Goal: Information Seeking & Learning: Learn about a topic

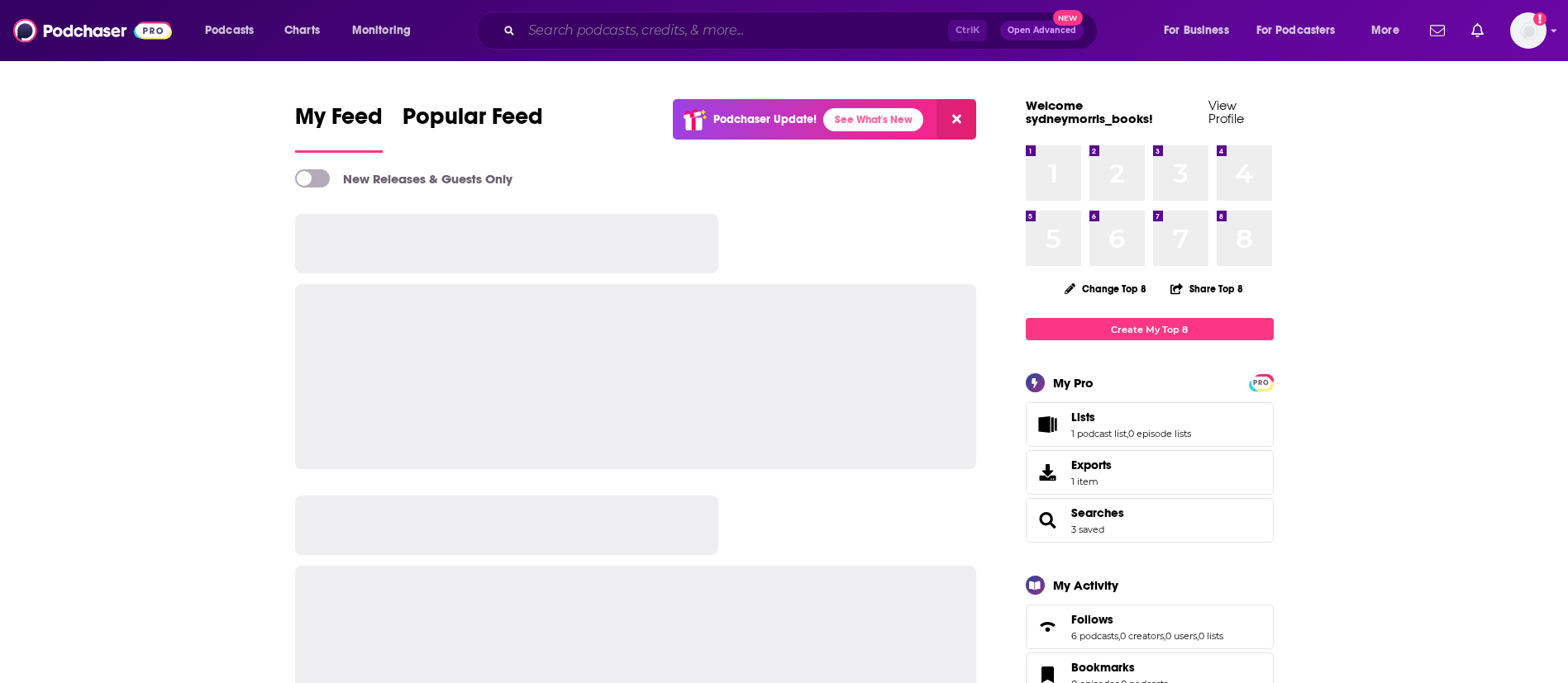
click at [752, 35] on input "Search podcasts, credits, & more..." at bounding box center [734, 30] width 426 height 26
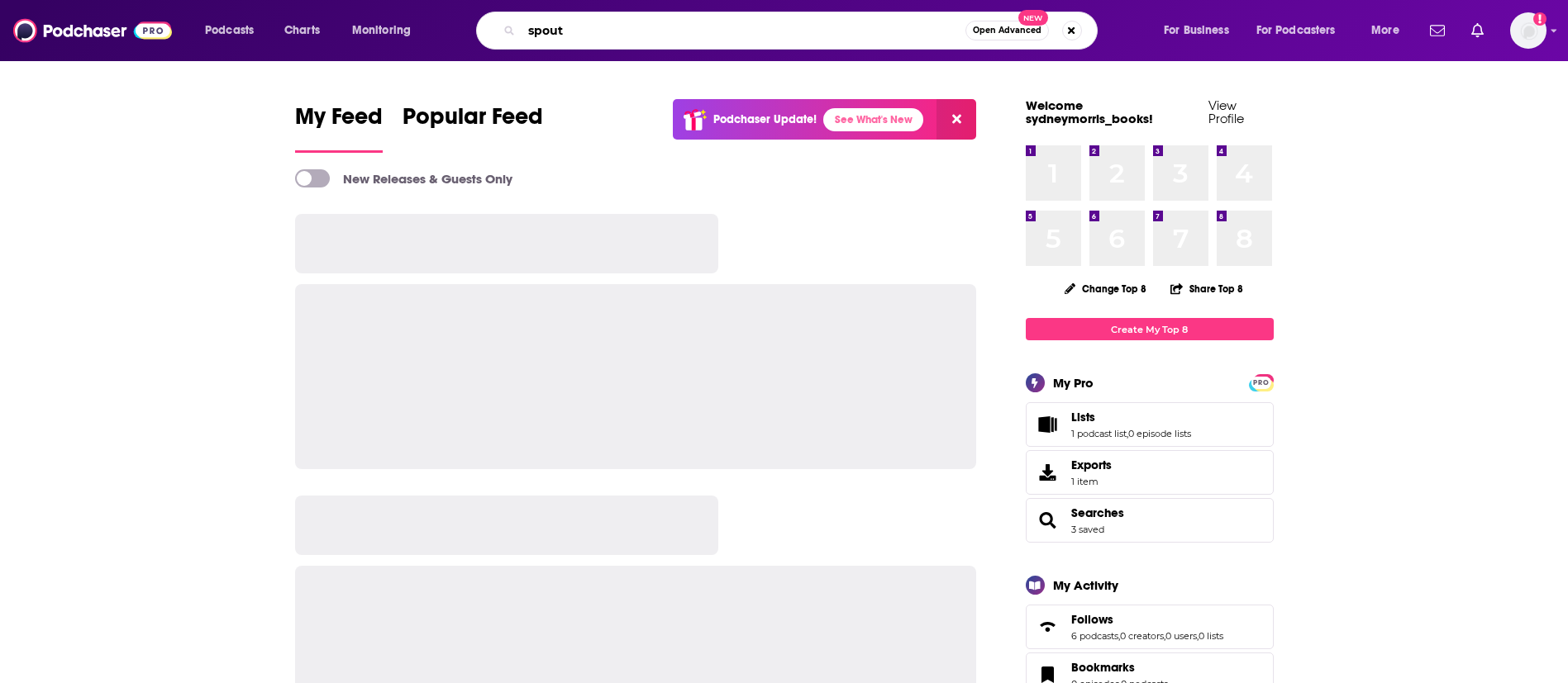
type input "spout"
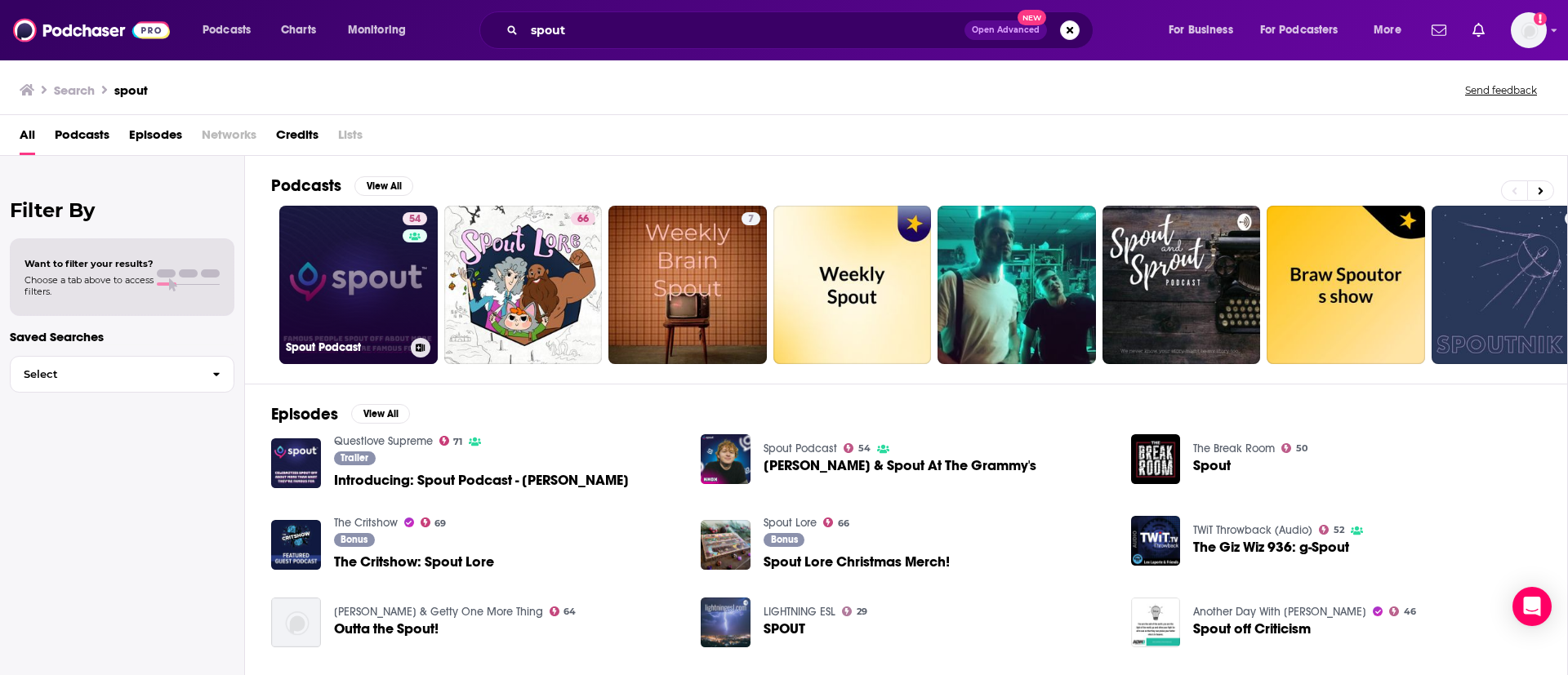
click at [391, 277] on link "54 Spout Podcast" at bounding box center [359, 285] width 158 height 158
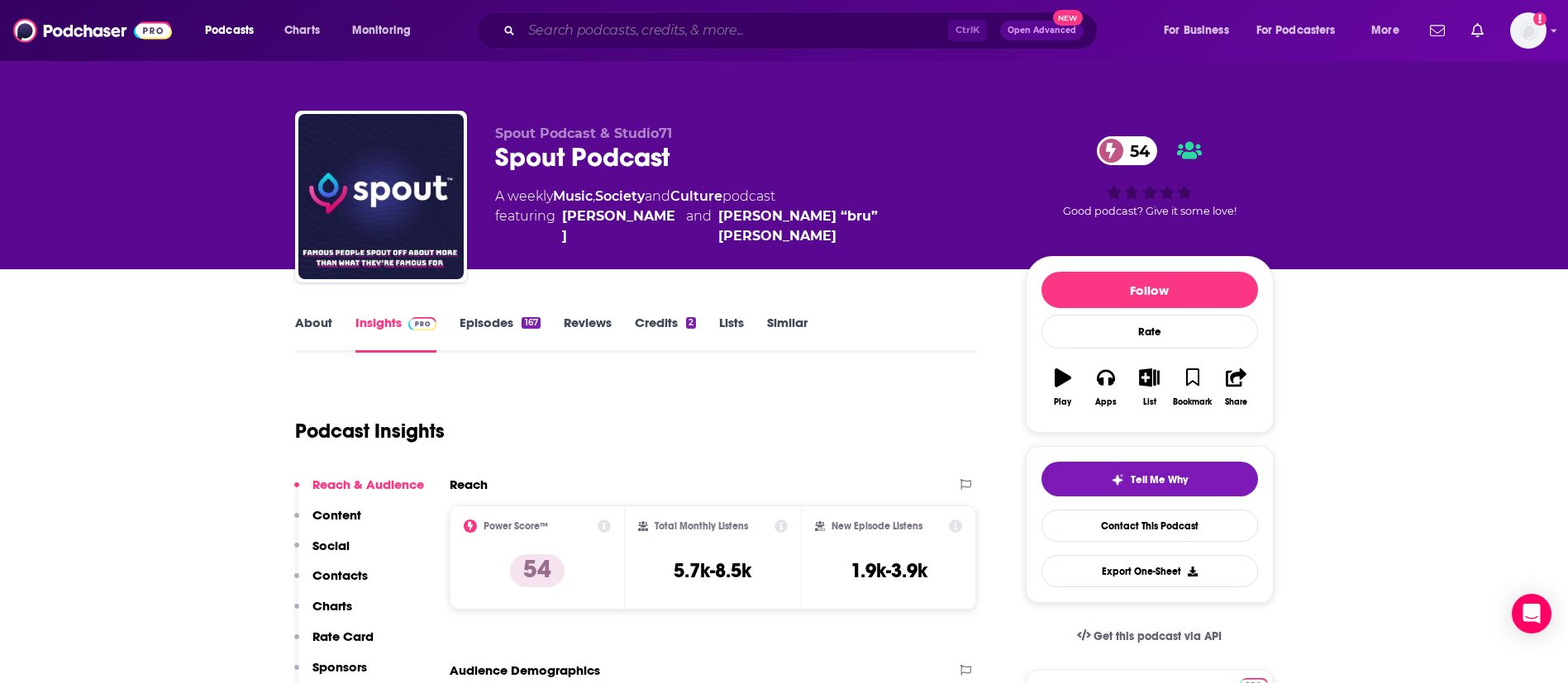
click at [804, 29] on input "Search podcasts, credits, & more..." at bounding box center [734, 30] width 426 height 26
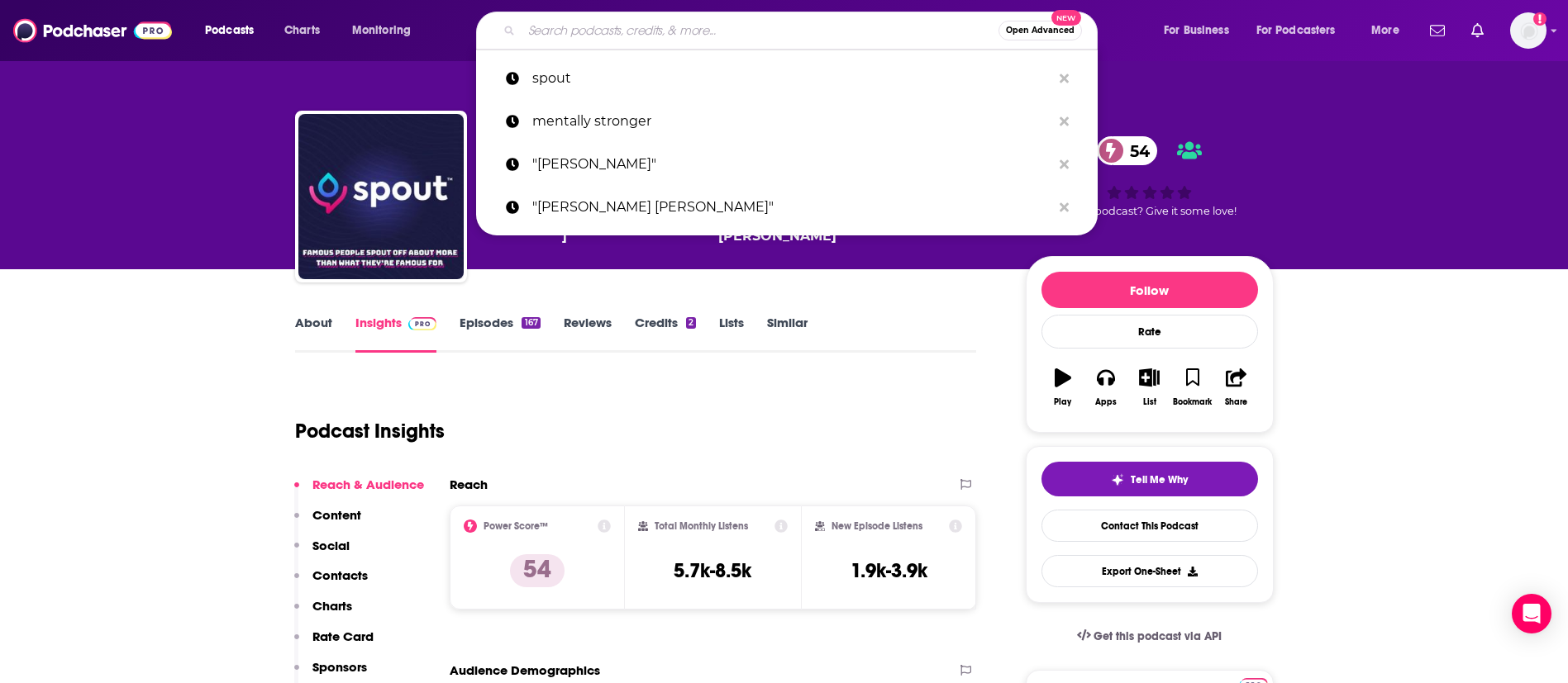
paste input "Monét Talks with Monét X Change"
type input "Monét Talks with Monét X Change"
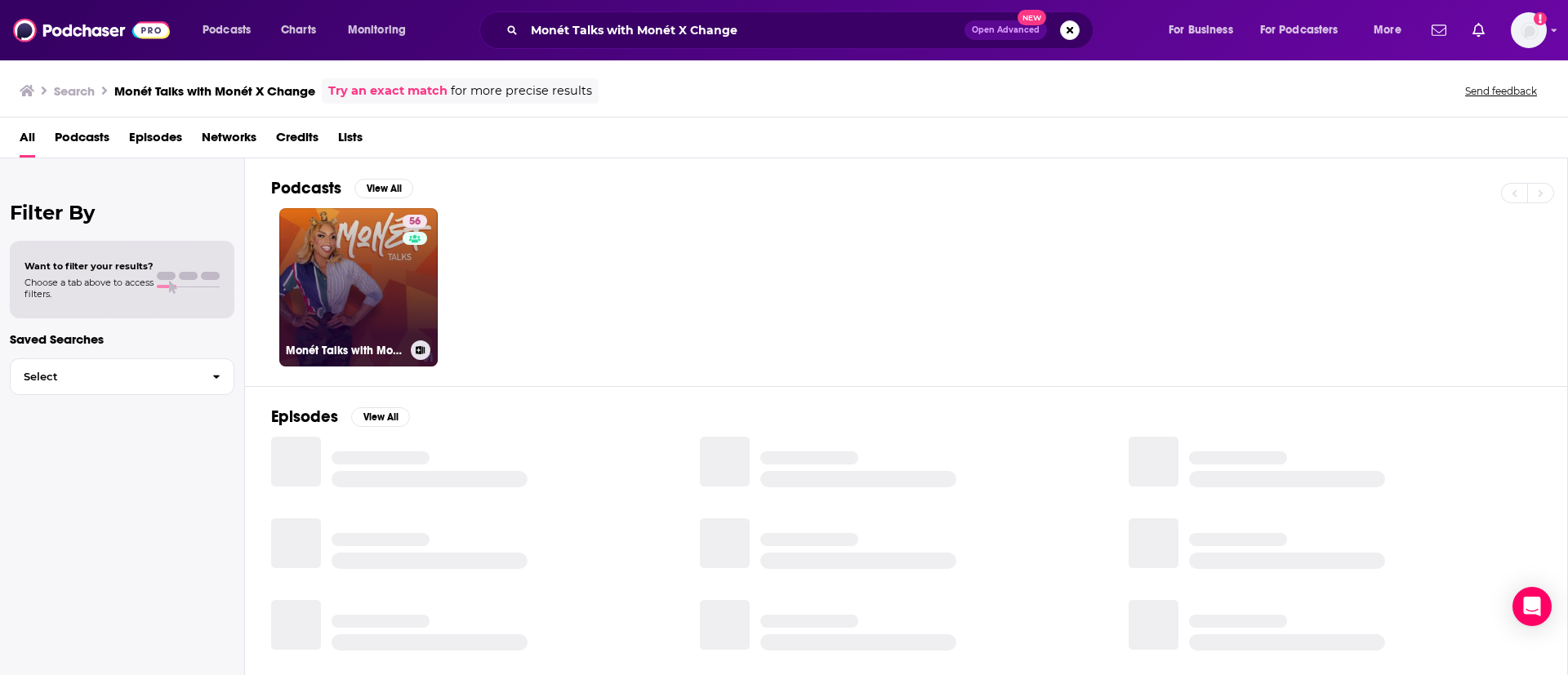
click at [398, 298] on link "56 Monét Talks with Monét X Change" at bounding box center [359, 287] width 158 height 158
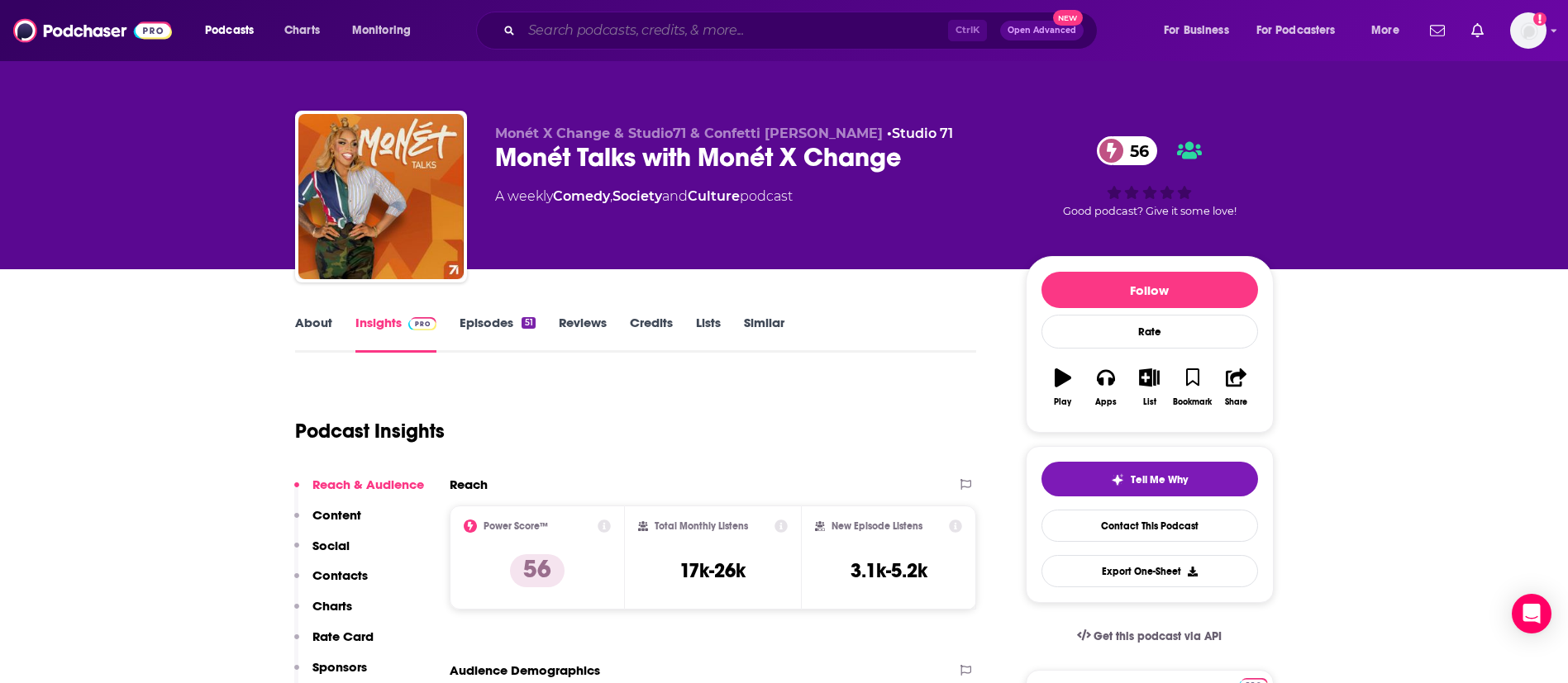
click at [728, 29] on input "Search podcasts, credits, & more..." at bounding box center [734, 30] width 426 height 26
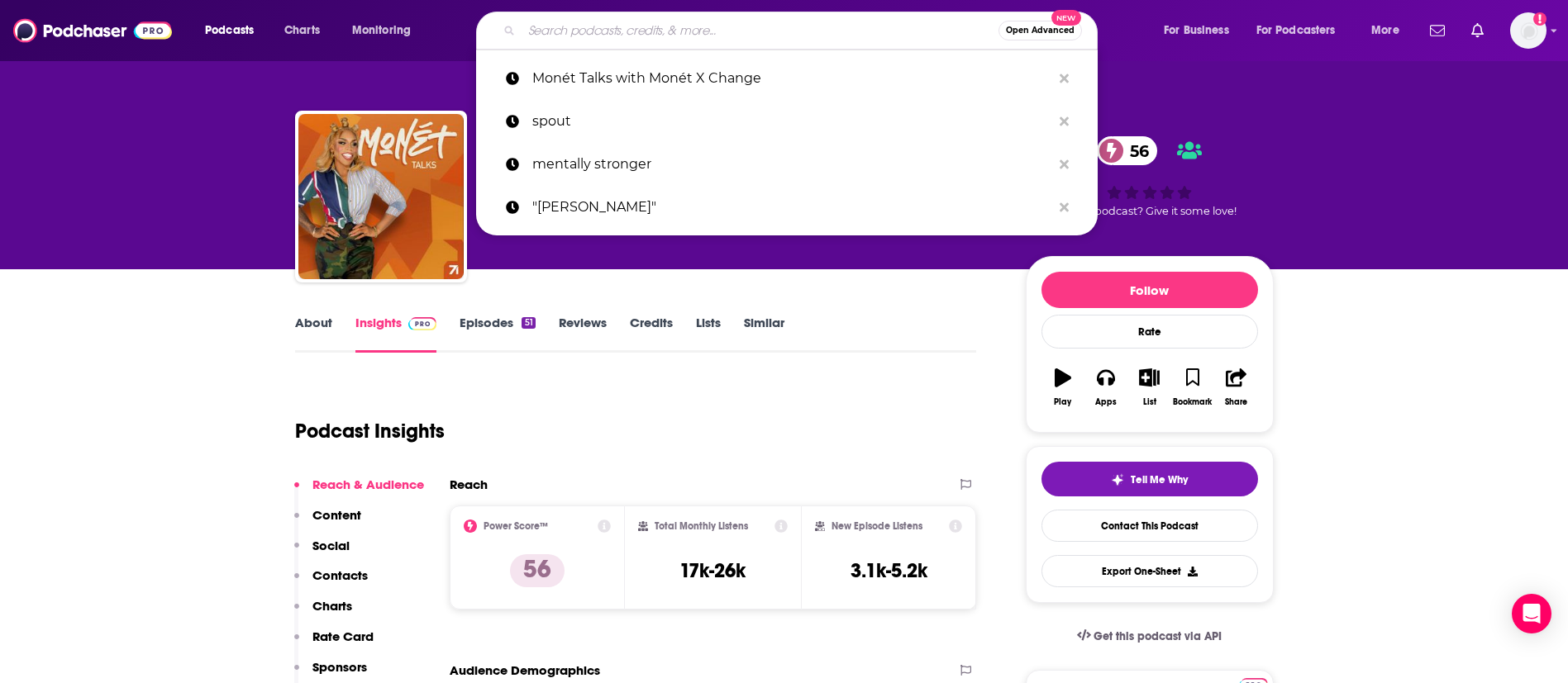
paste input "In My Homosexual Opinion: The Podcast"
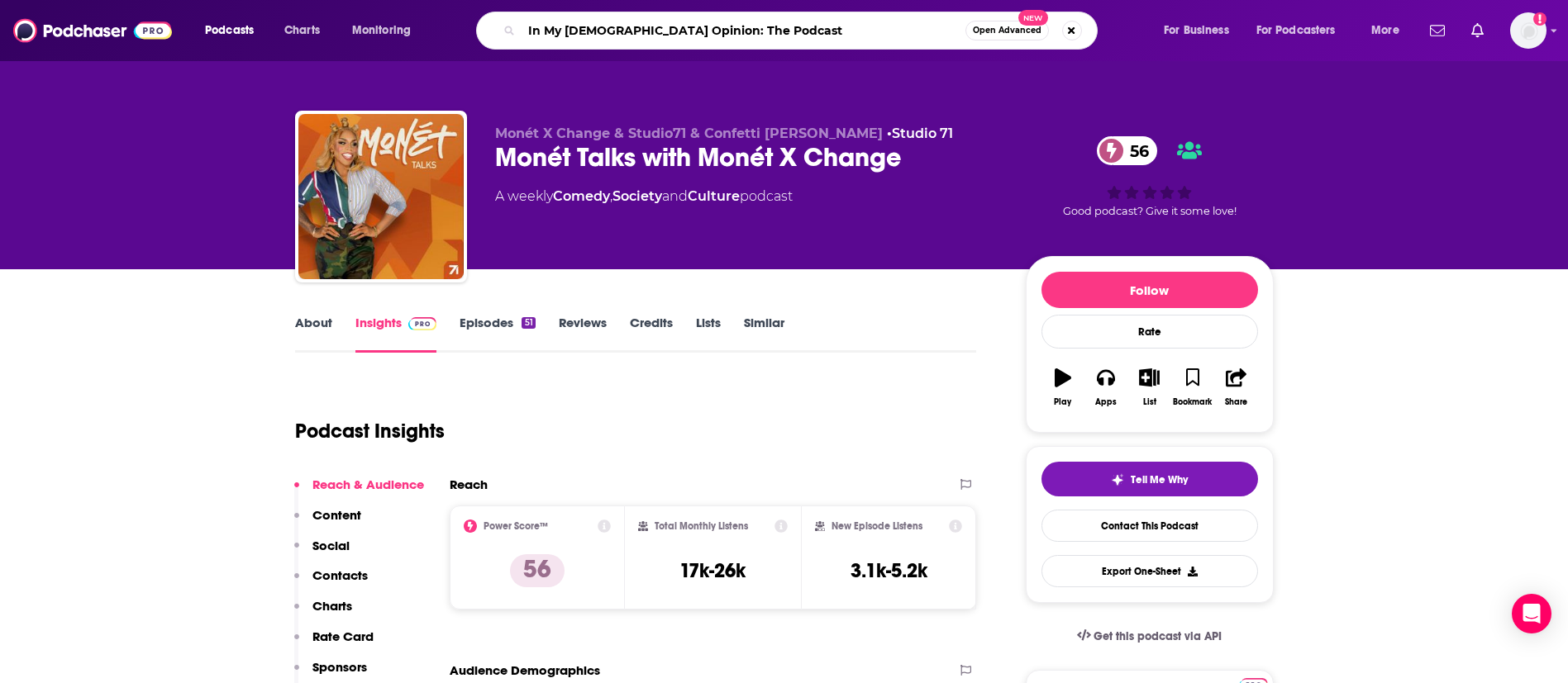
drag, startPoint x: 695, startPoint y: 32, endPoint x: 869, endPoint y: 61, distance: 176.4
click at [855, 31] on input "In My Homosexual Opinion: The Podcast" at bounding box center [743, 30] width 444 height 26
type input "In My Homosexual Opinion"
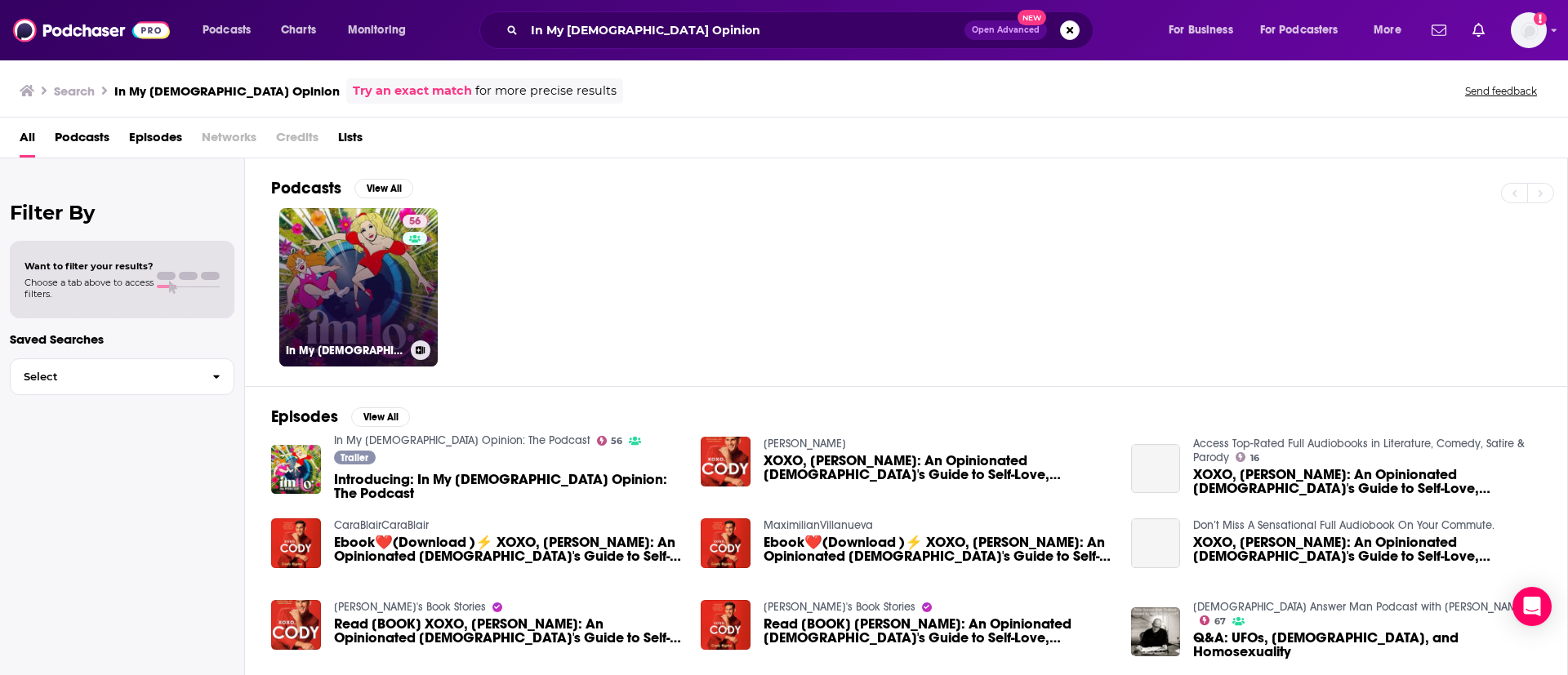
click at [423, 262] on div "56" at bounding box center [417, 277] width 29 height 126
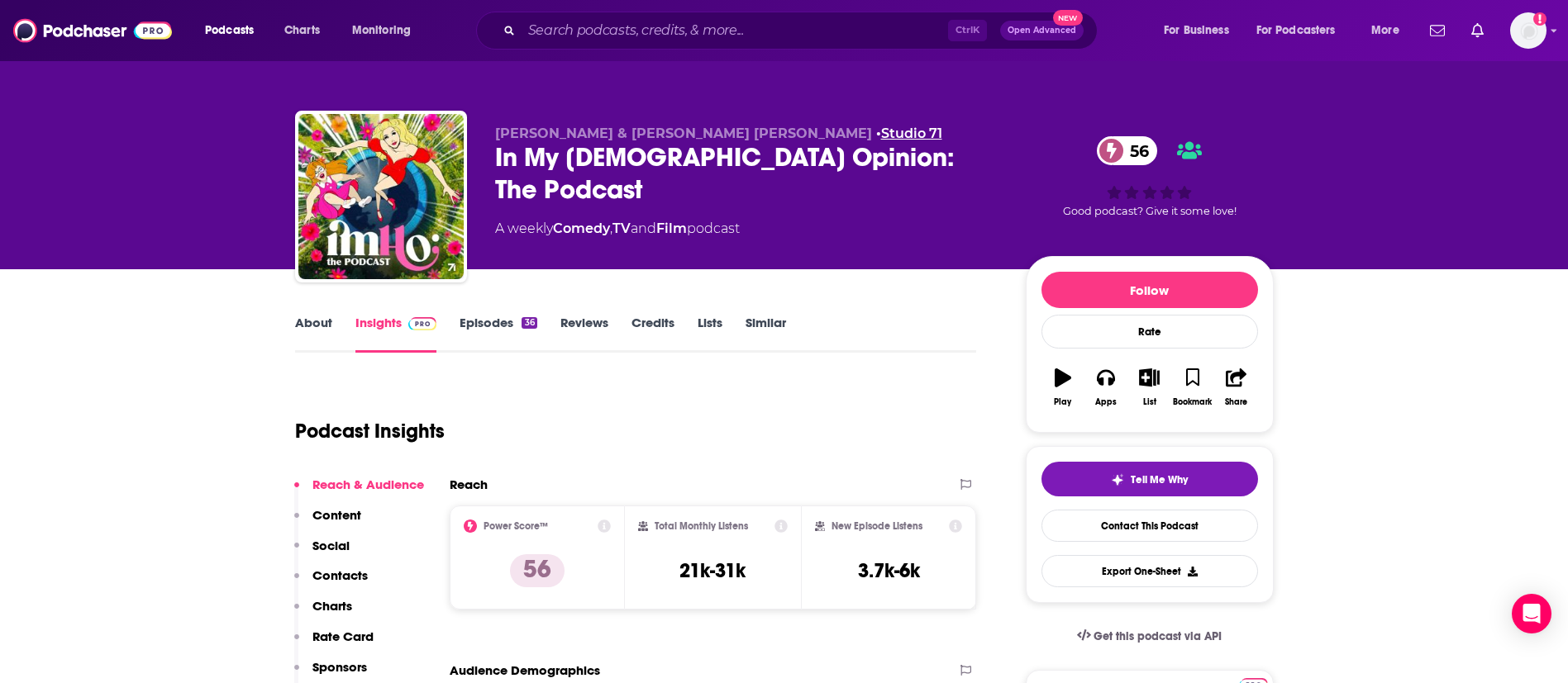
click at [881, 132] on link "Studio 71" at bounding box center [911, 133] width 61 height 15
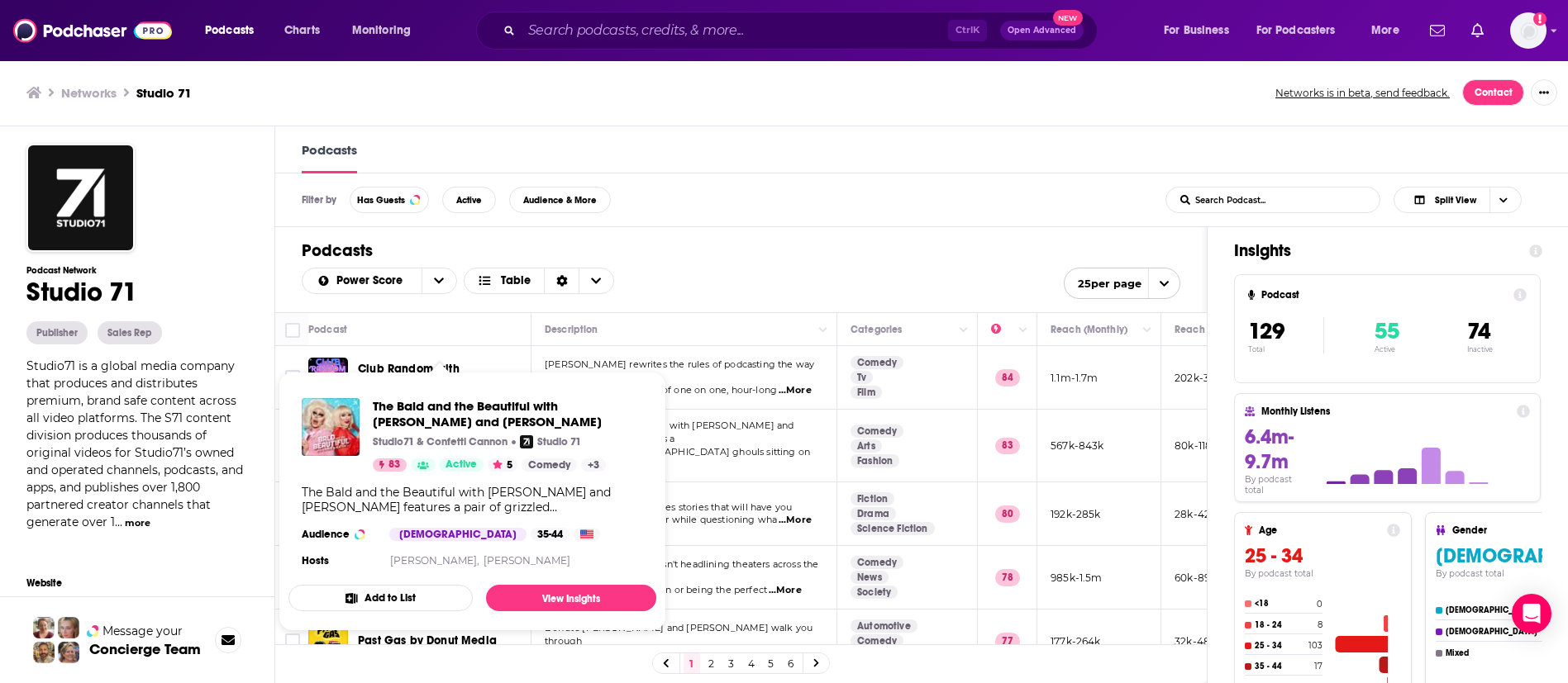
drag, startPoint x: 446, startPoint y: 435, endPoint x: 873, endPoint y: 226, distance: 475.4
click at [919, 207] on div "Filter by Has Guests Active Audience & More List Search Input Search Podcast...…" at bounding box center [922, 201] width 1295 height 54
drag, startPoint x: 424, startPoint y: 441, endPoint x: 392, endPoint y: 408, distance: 46.0
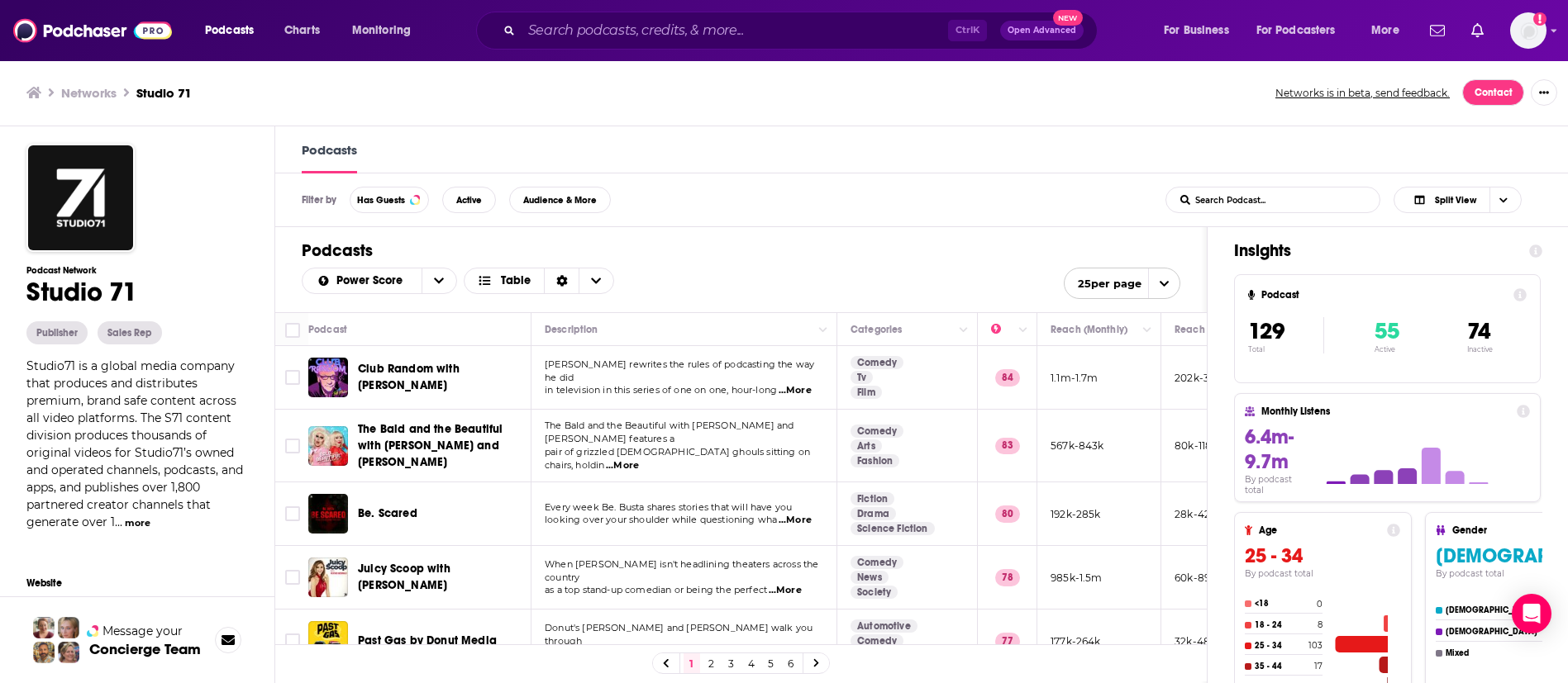
click at [803, 229] on div "Podcasts Power Score Table 25 per page" at bounding box center [740, 270] width 931 height 85
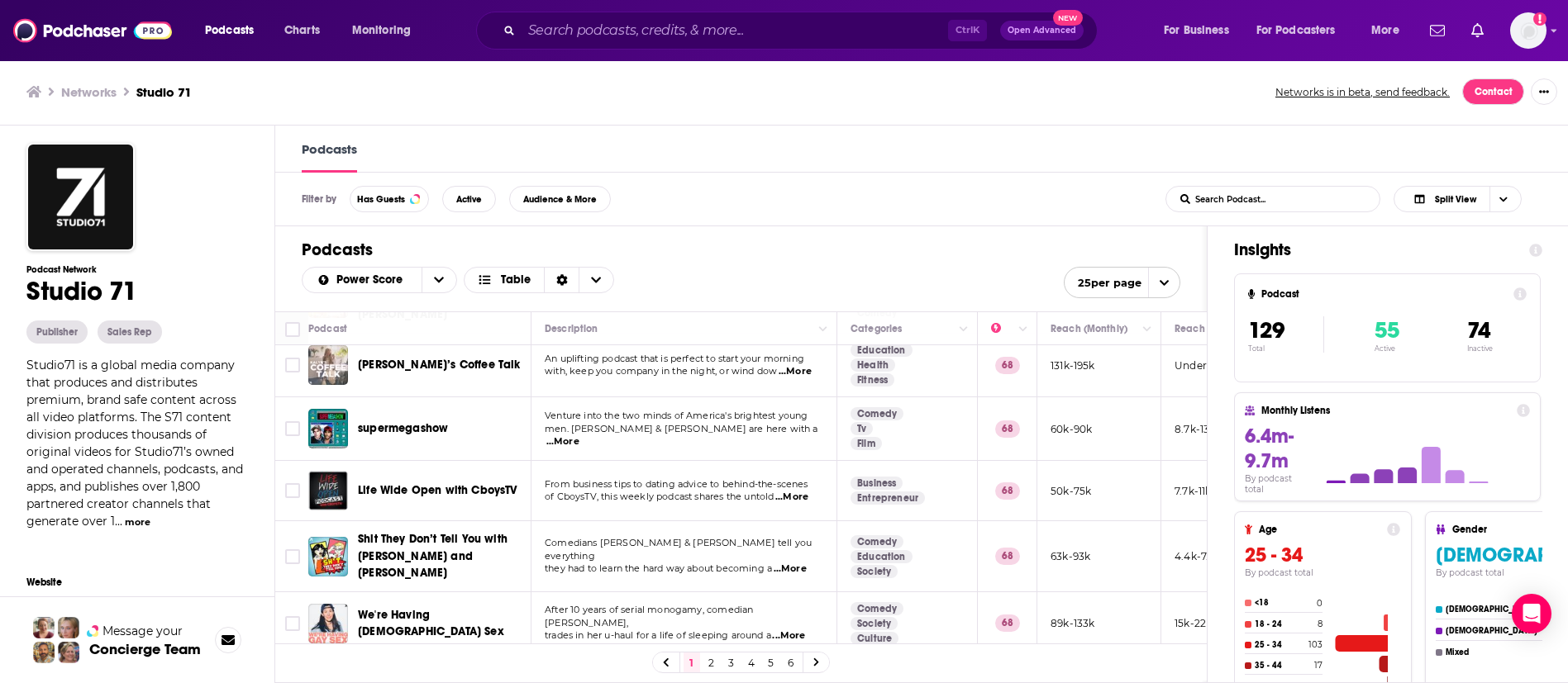
scroll to position [867, 0]
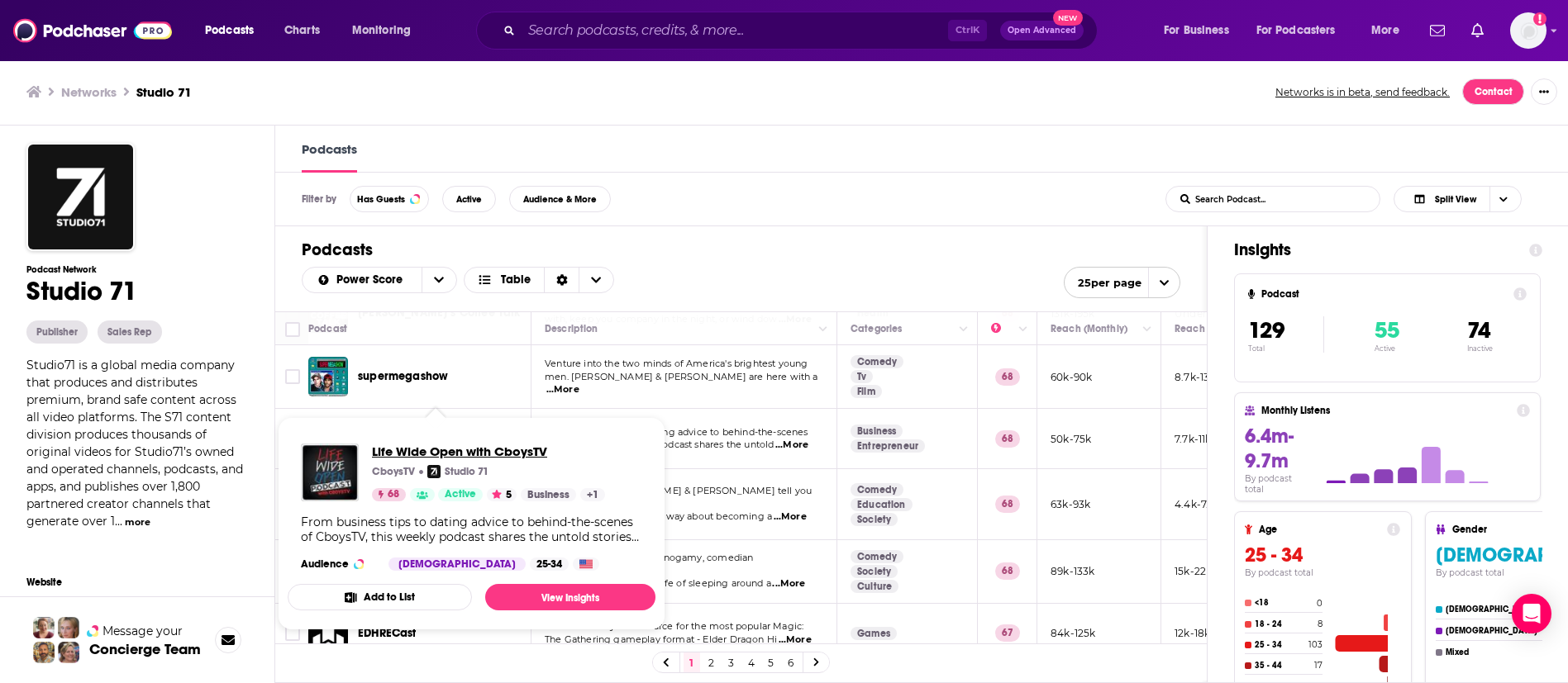
drag, startPoint x: 468, startPoint y: 413, endPoint x: 476, endPoint y: 451, distance: 38.8
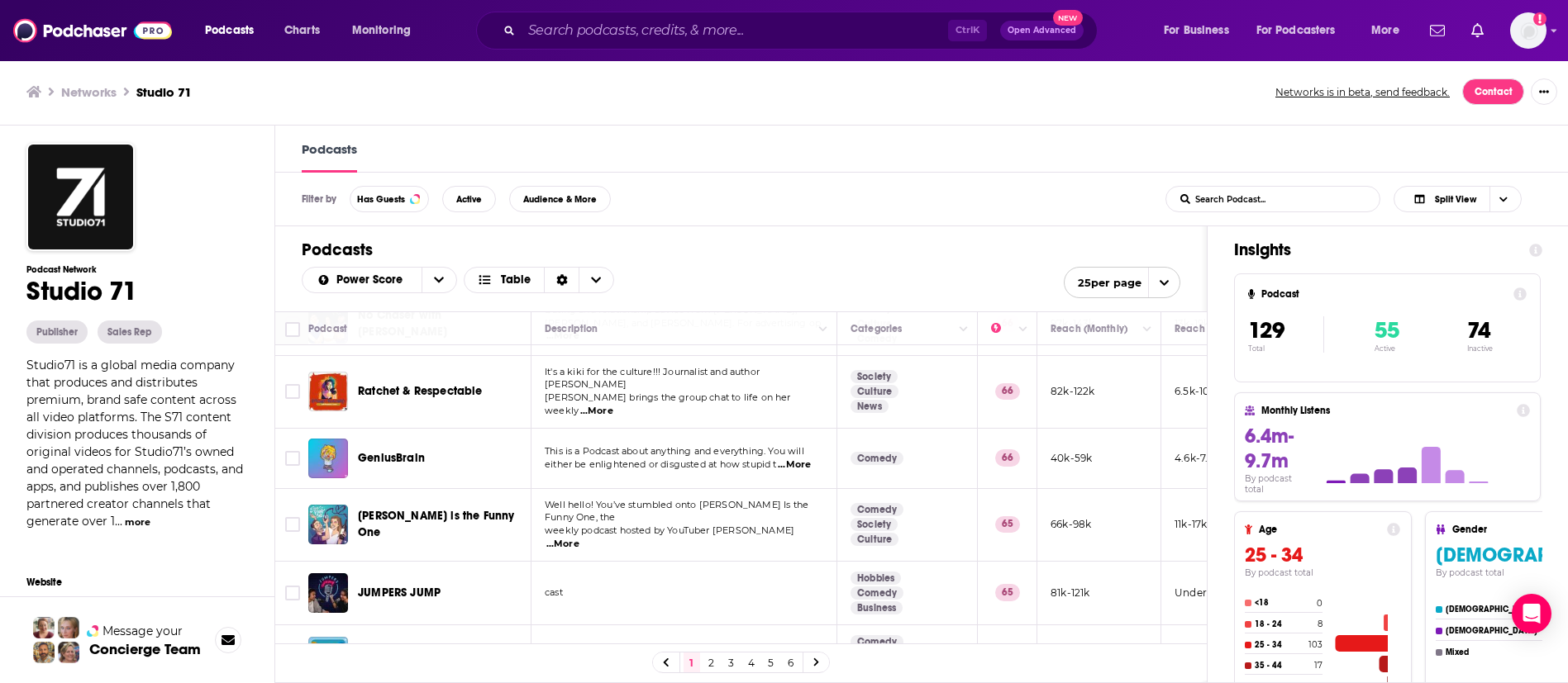
scroll to position [1295, 0]
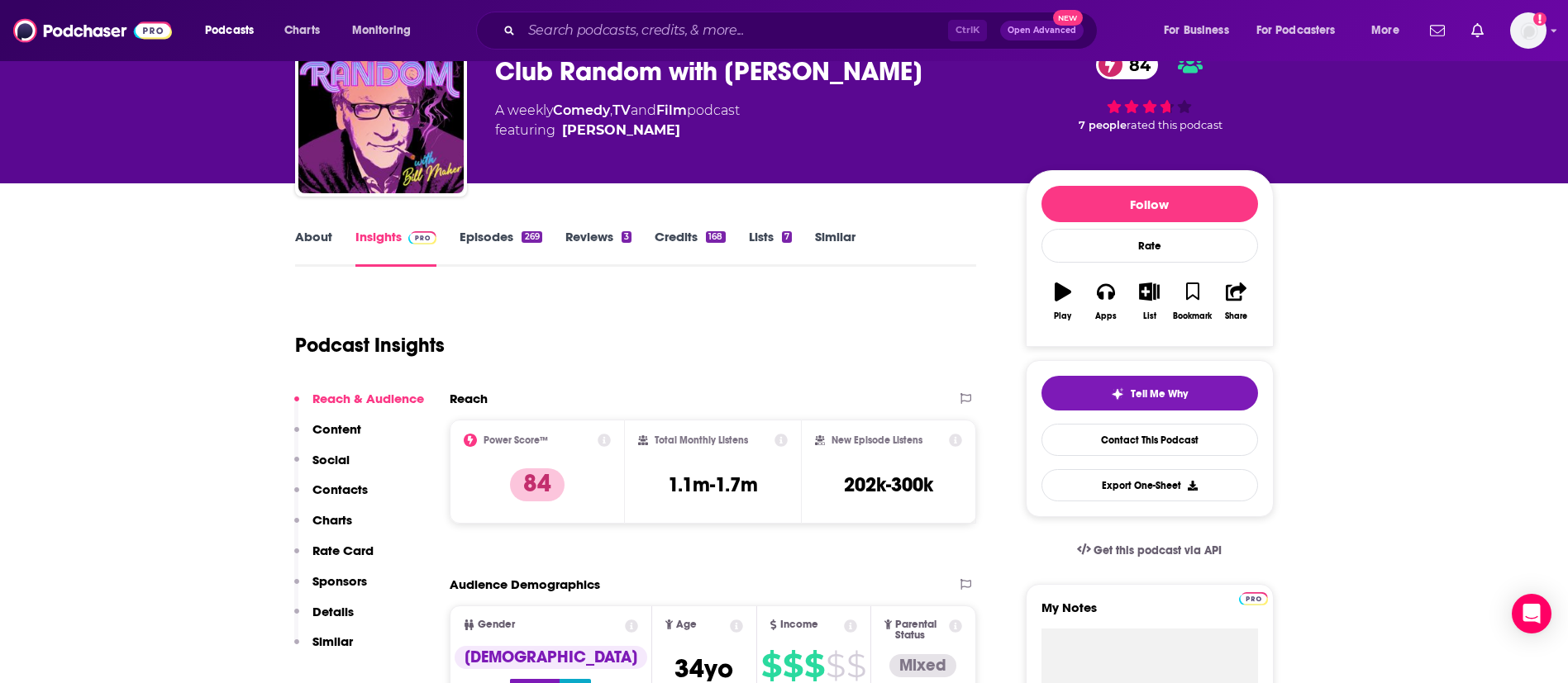
scroll to position [123, 0]
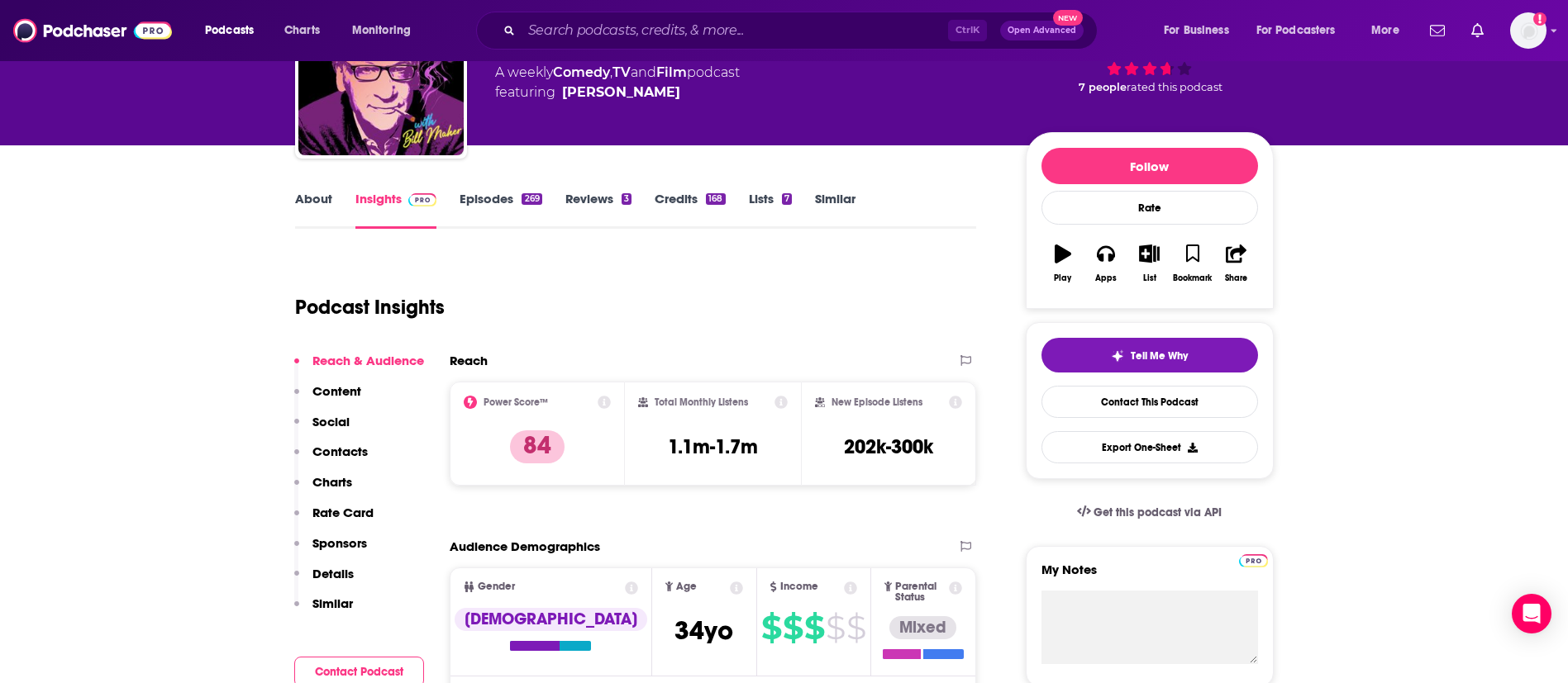
click at [325, 197] on link "About" at bounding box center [314, 209] width 38 height 38
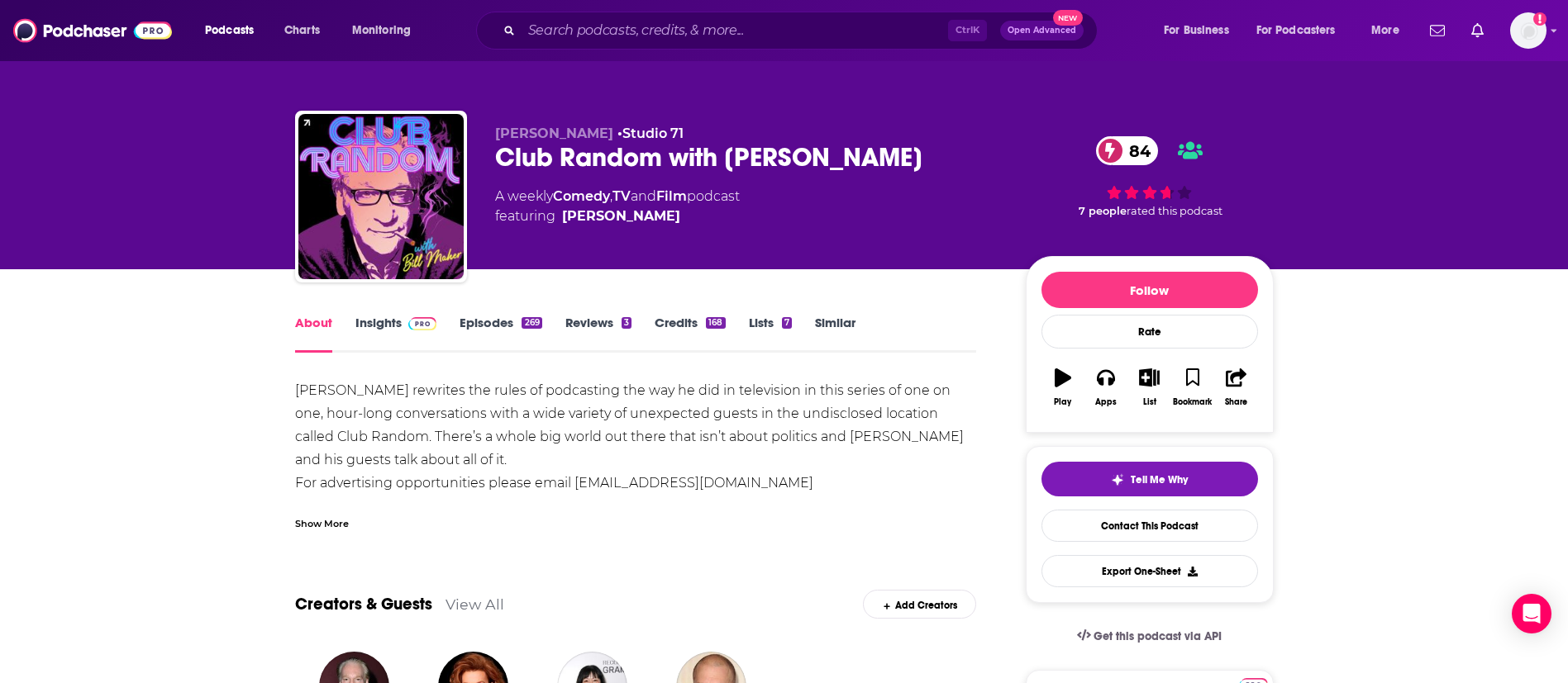
click at [492, 320] on link "Episodes 269" at bounding box center [500, 333] width 82 height 38
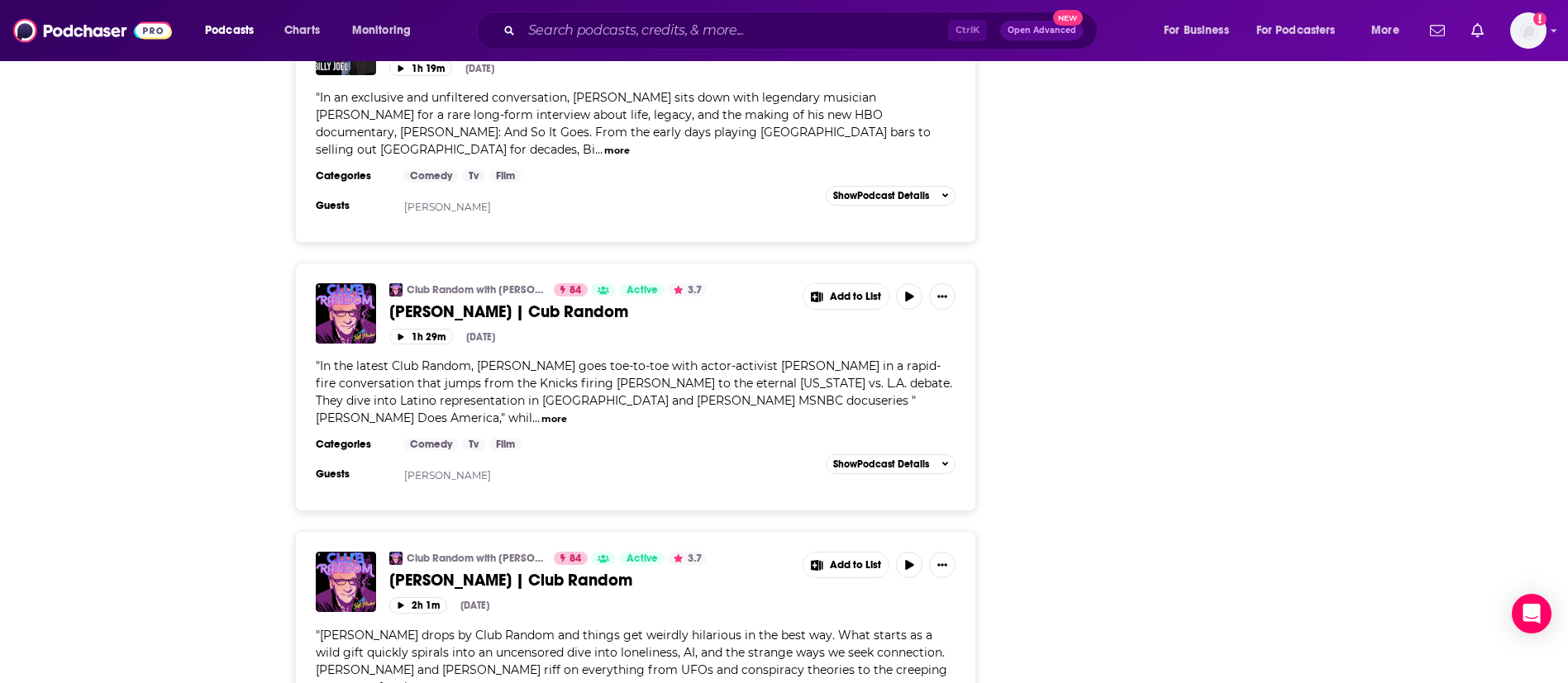
scroll to position [2355, 0]
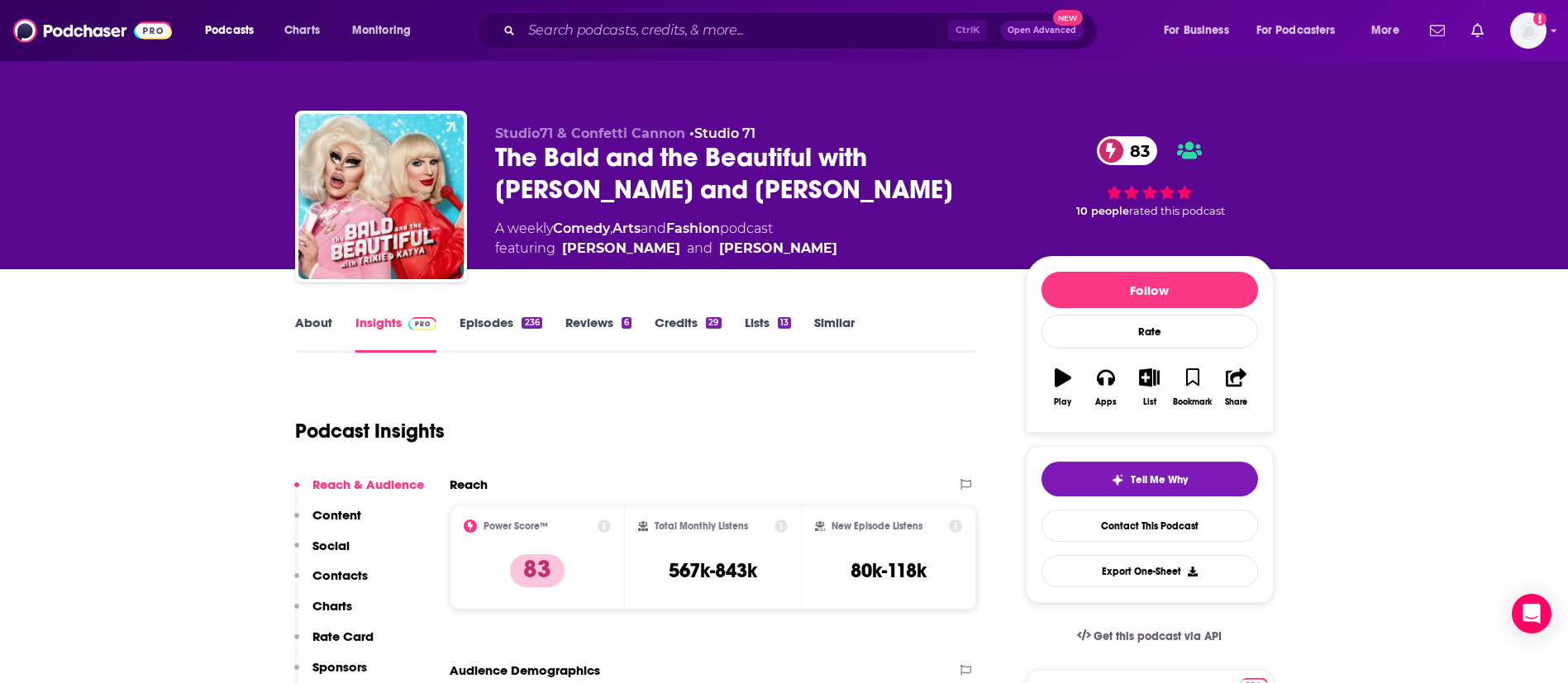
click at [482, 325] on link "Episodes 236" at bounding box center [500, 333] width 82 height 38
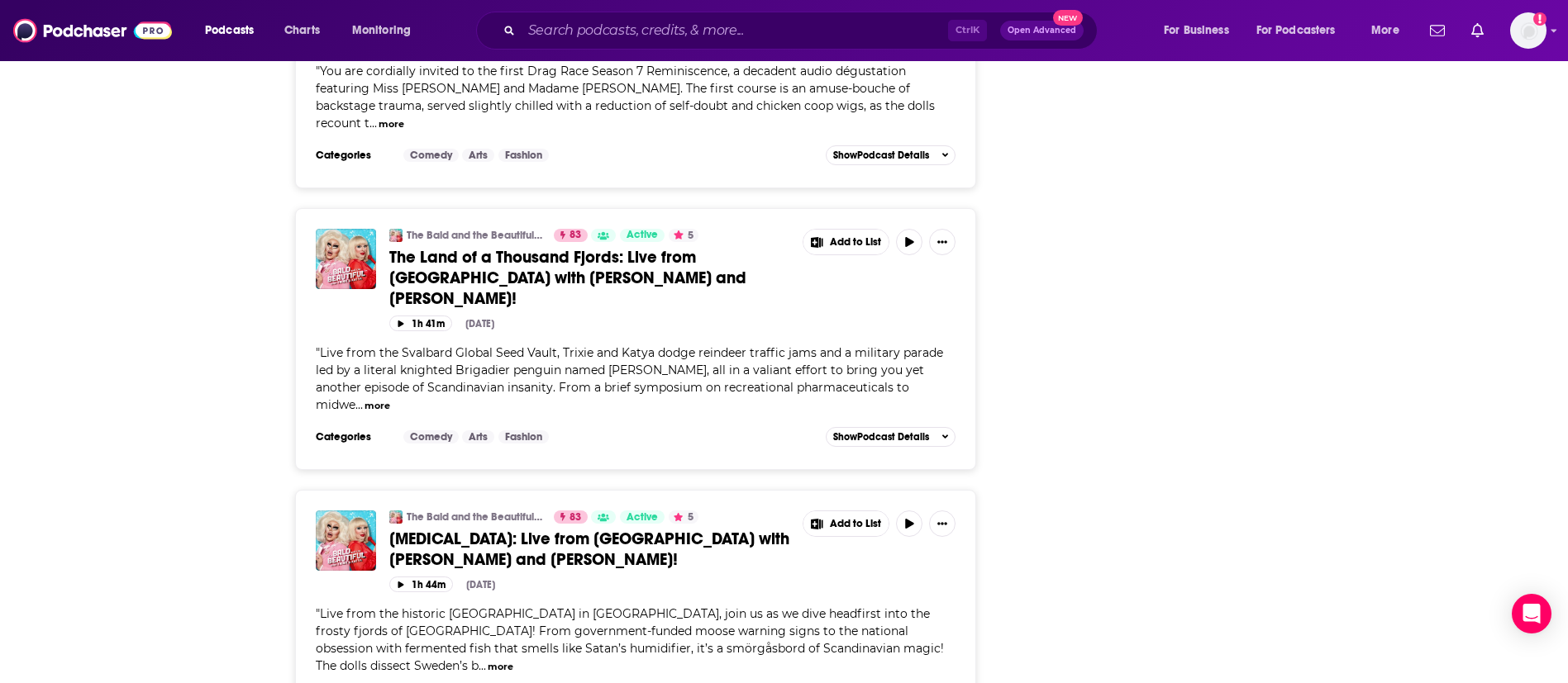
scroll to position [2230, 0]
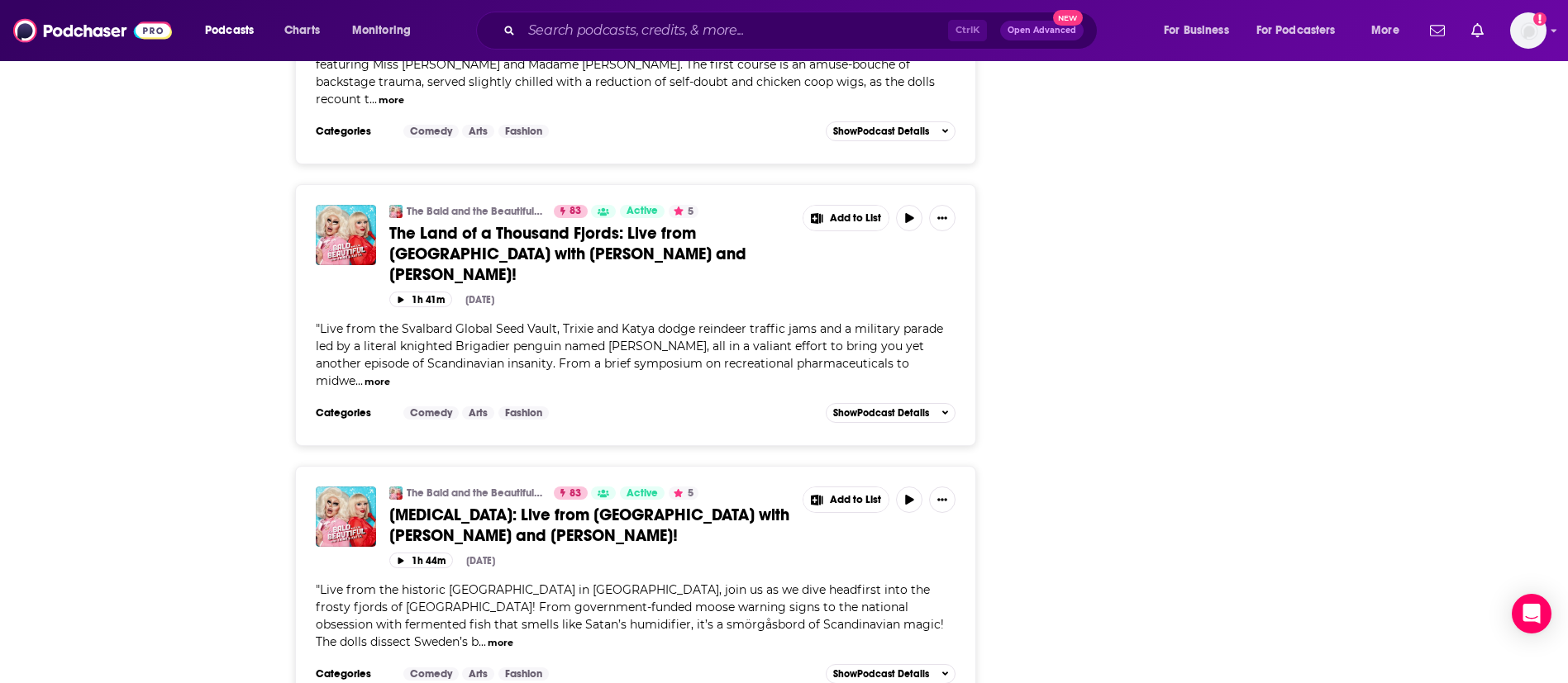
click at [513, 636] on button "more" at bounding box center [500, 642] width 26 height 14
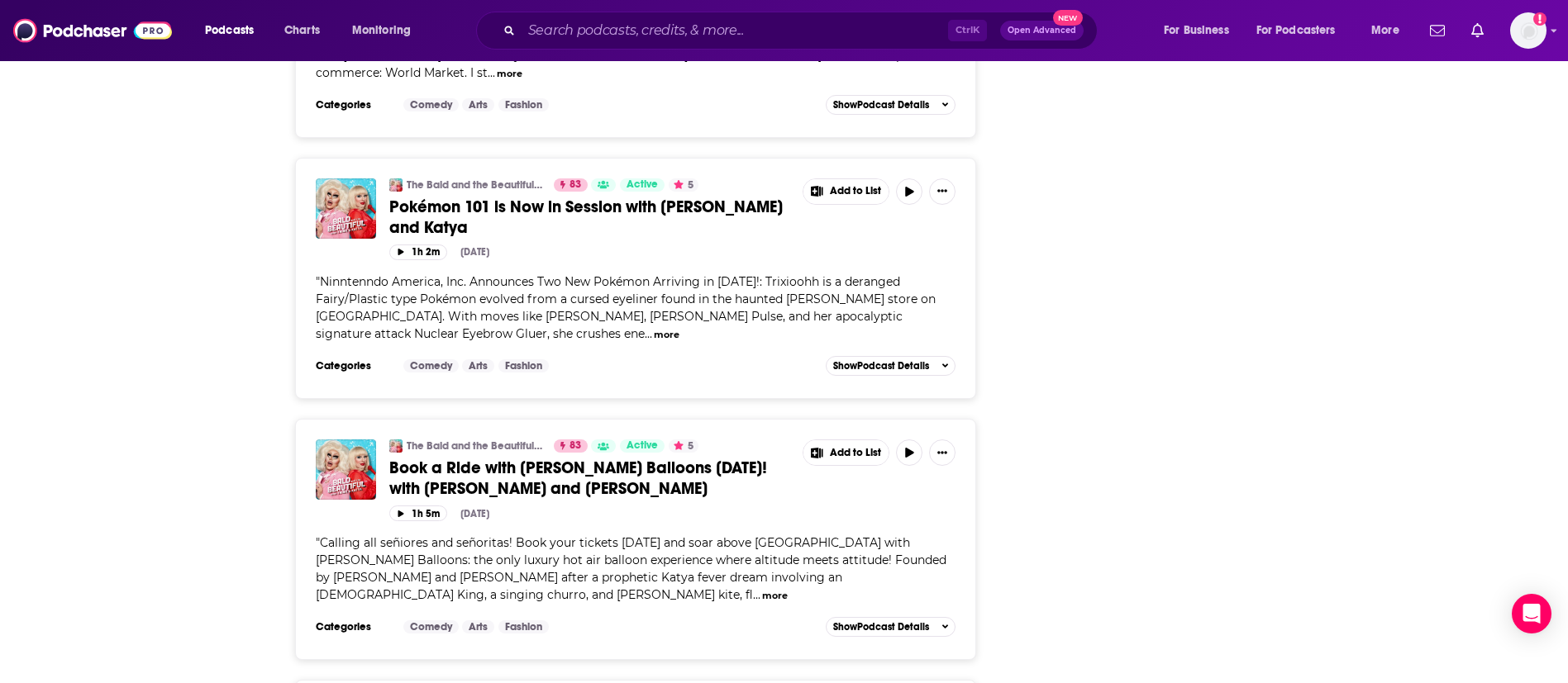
scroll to position [3842, 0]
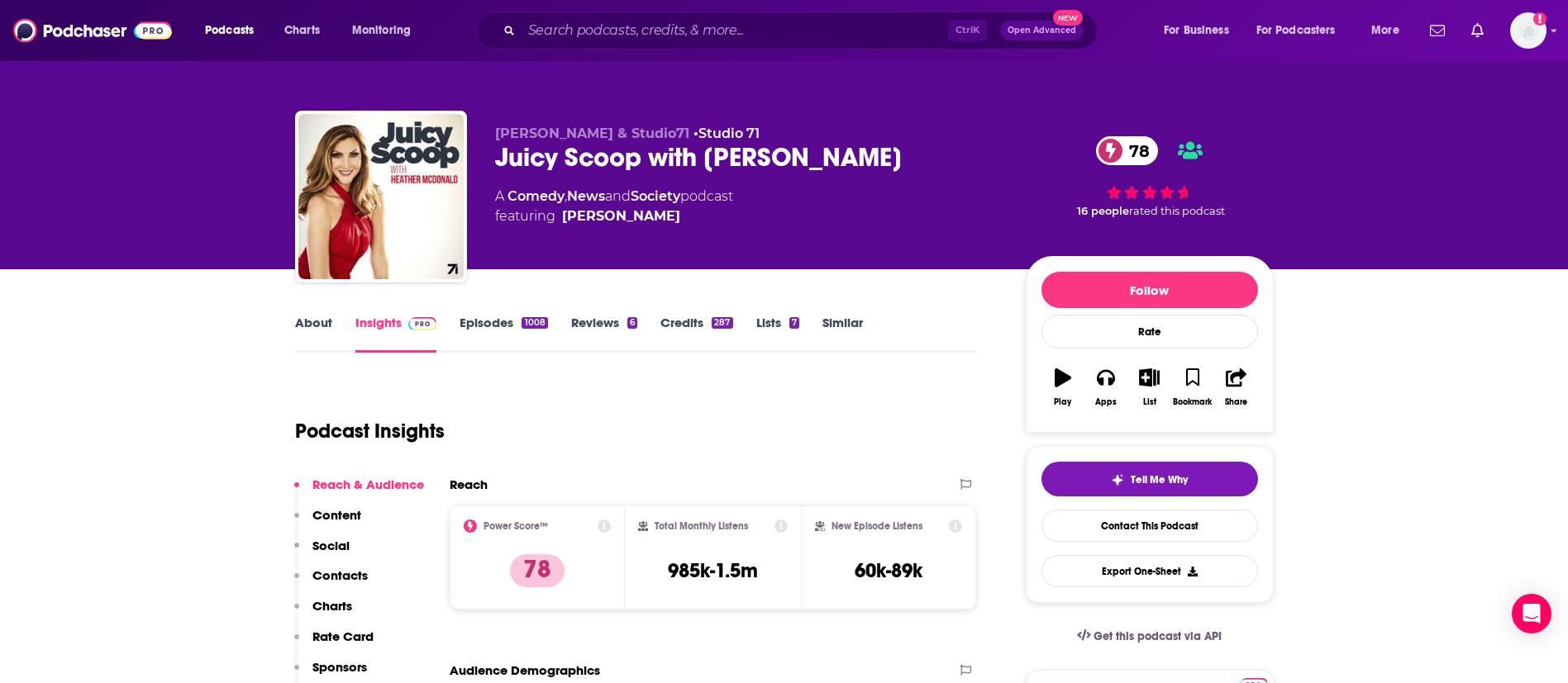
click at [303, 319] on link "About" at bounding box center [314, 333] width 38 height 38
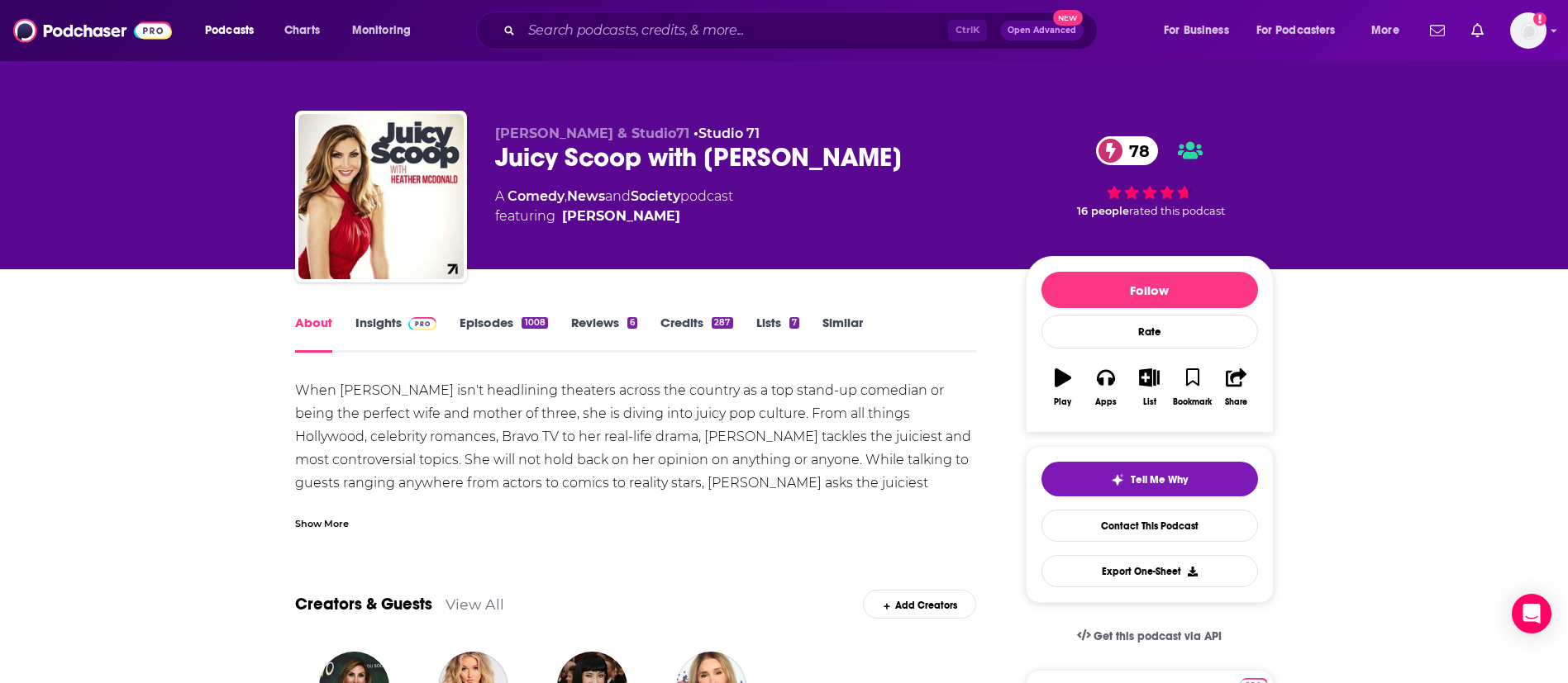
click at [333, 525] on div "Show More" at bounding box center [322, 523] width 54 height 15
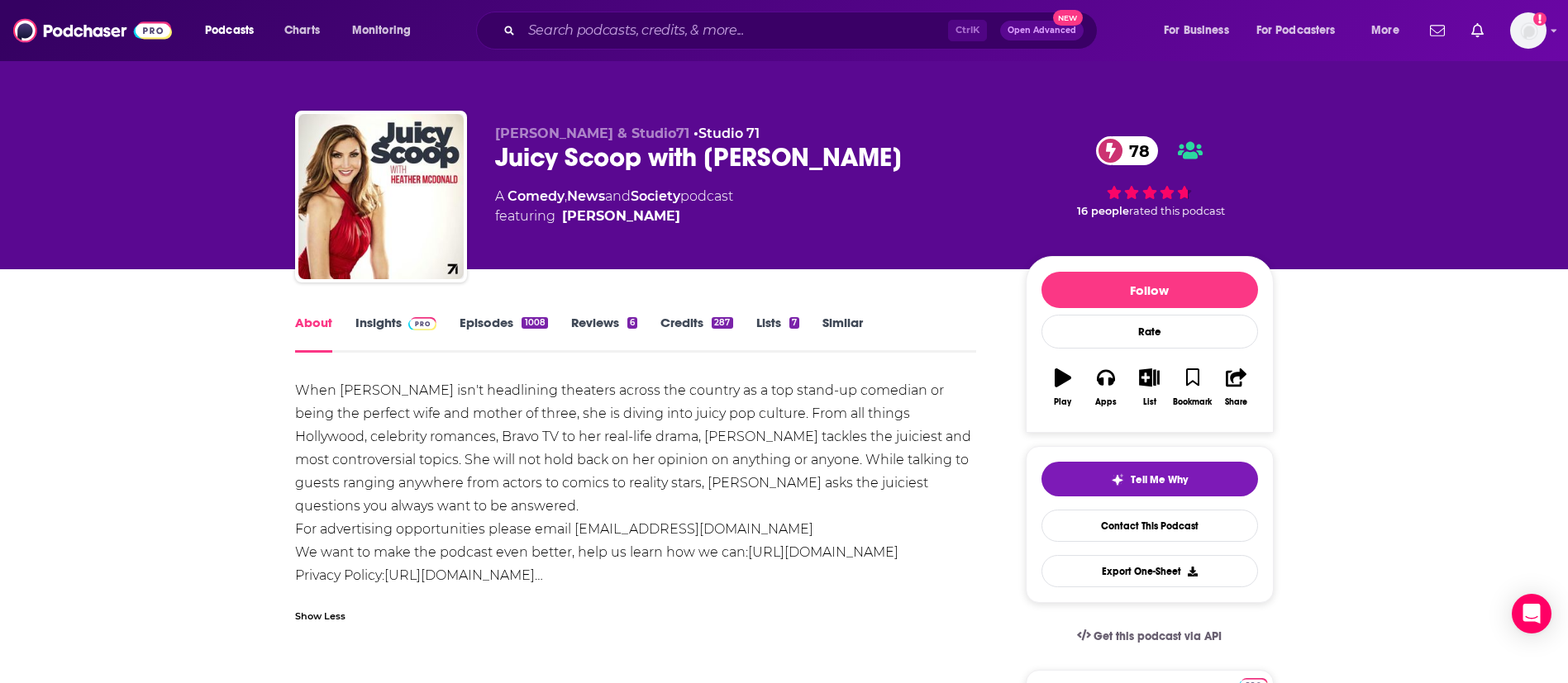
click at [496, 314] on link "Episodes 1008" at bounding box center [503, 333] width 88 height 38
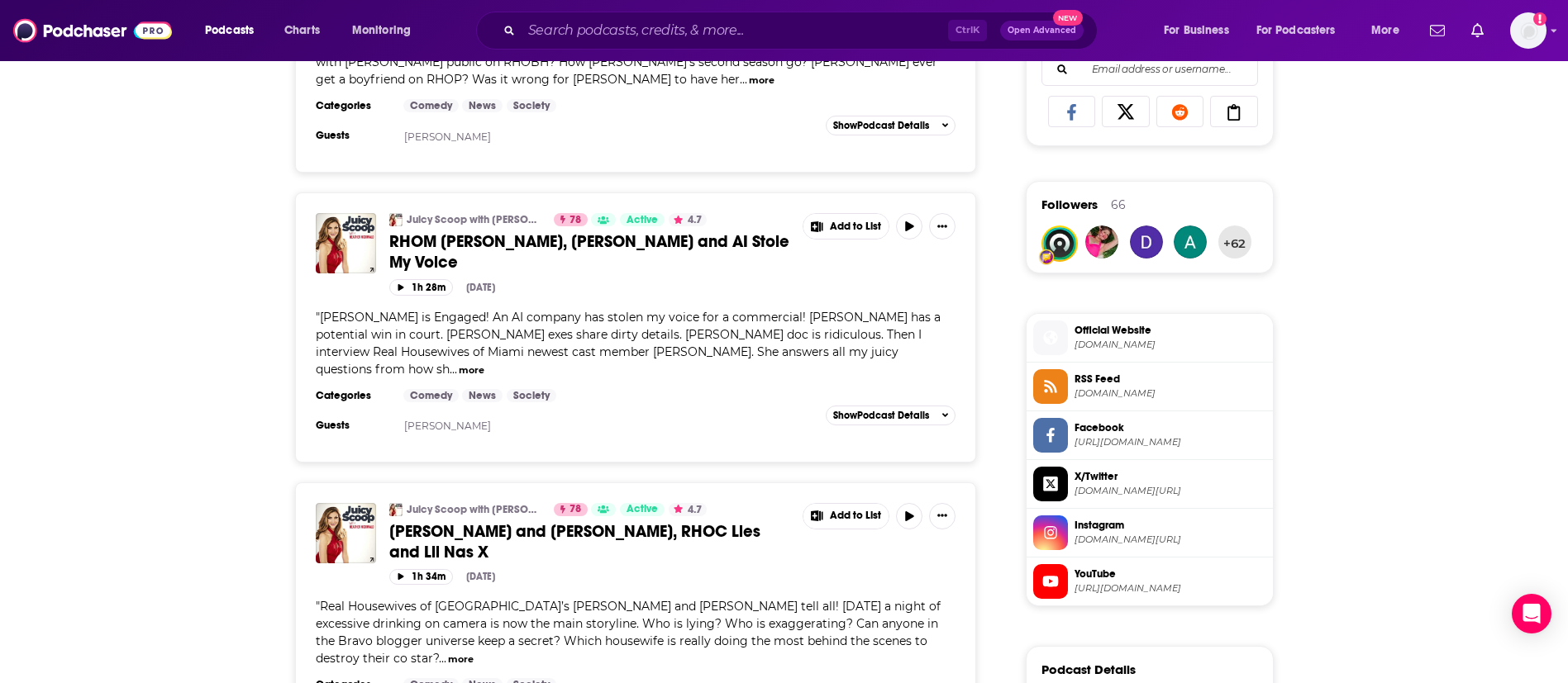
scroll to position [1363, 0]
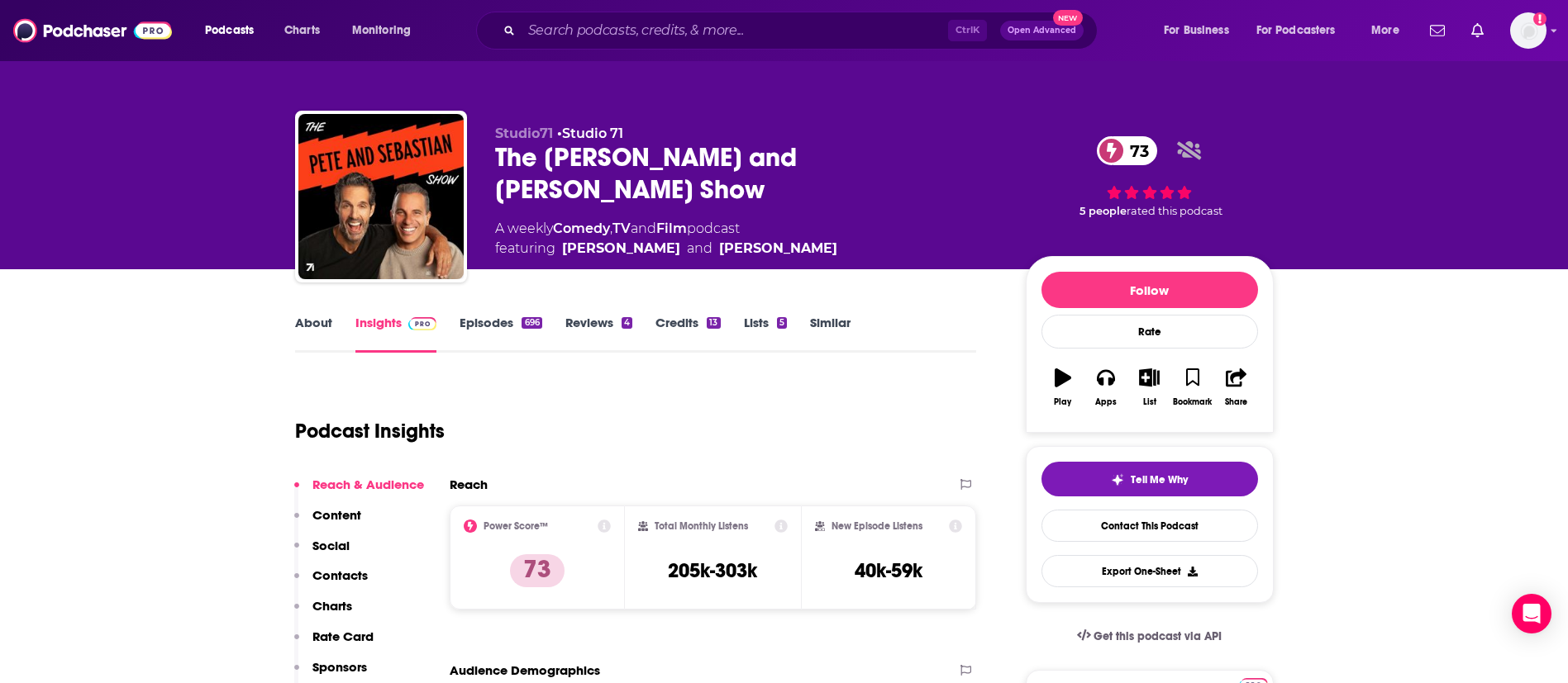
click at [322, 317] on link "About" at bounding box center [314, 333] width 38 height 38
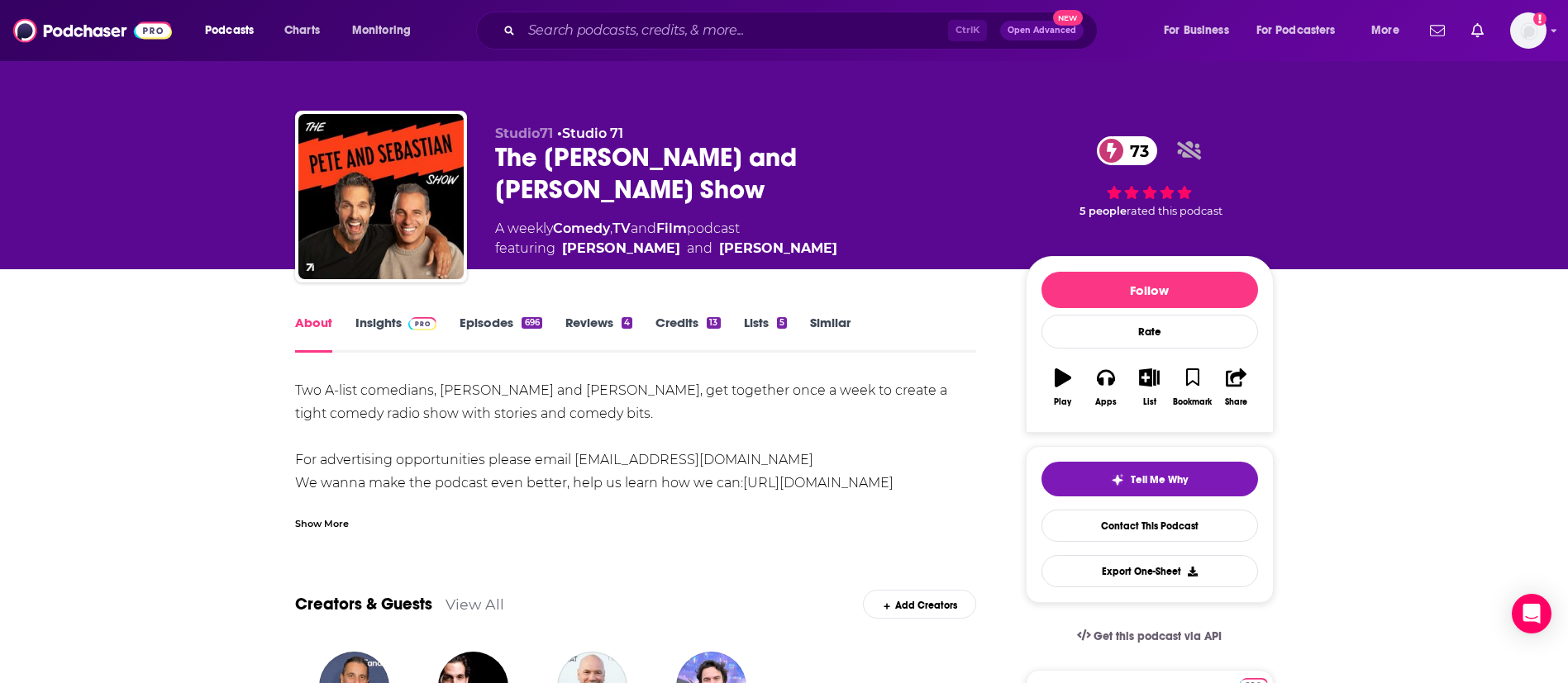
click at [339, 515] on div "Show More" at bounding box center [322, 523] width 54 height 15
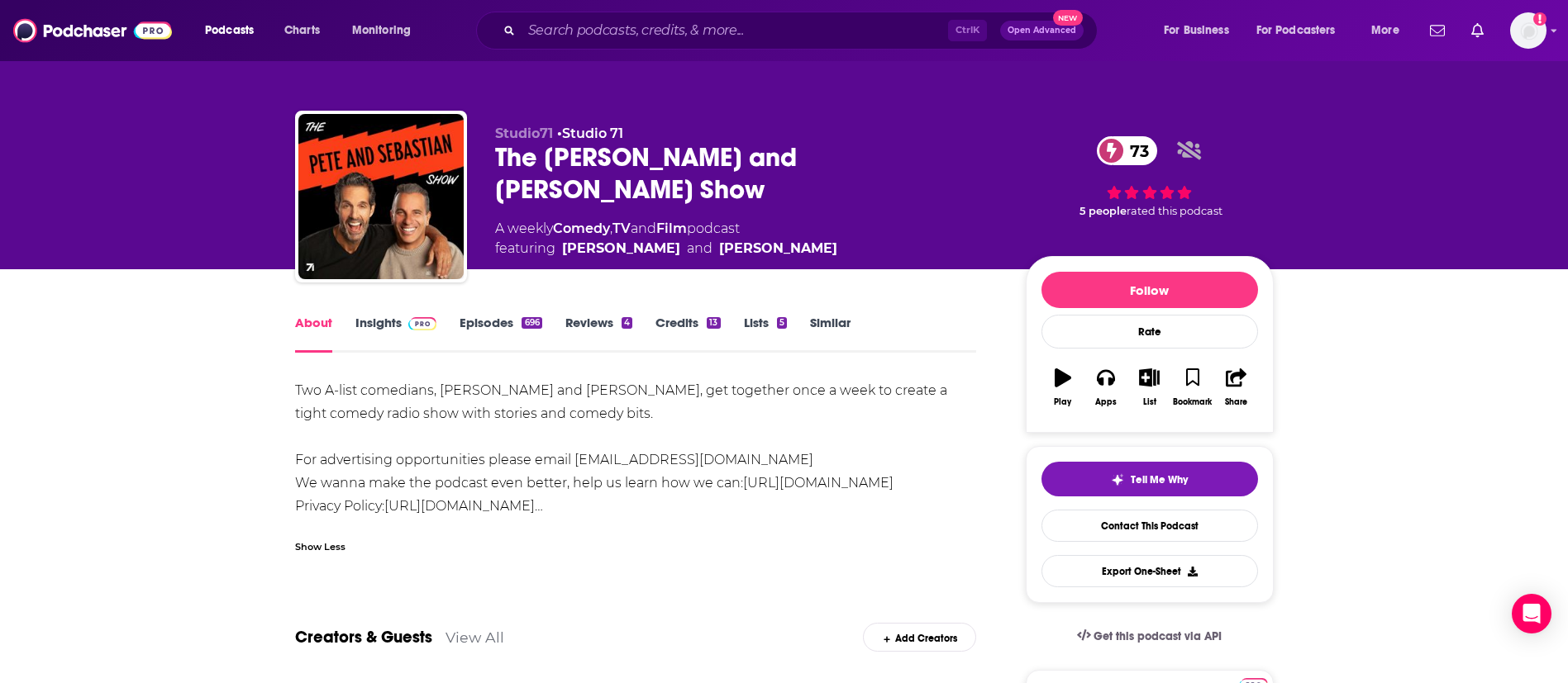
click at [473, 323] on link "Episodes 696" at bounding box center [500, 333] width 82 height 38
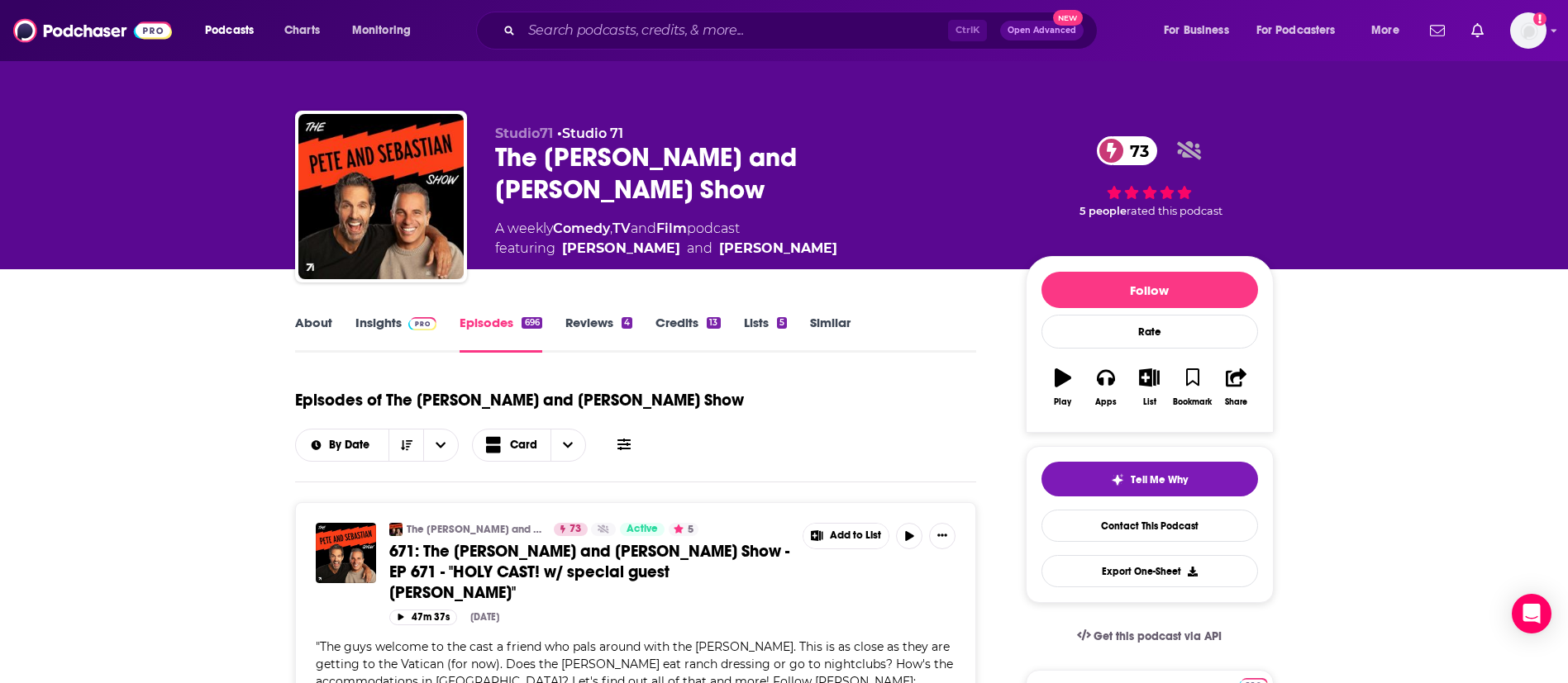
scroll to position [123, 0]
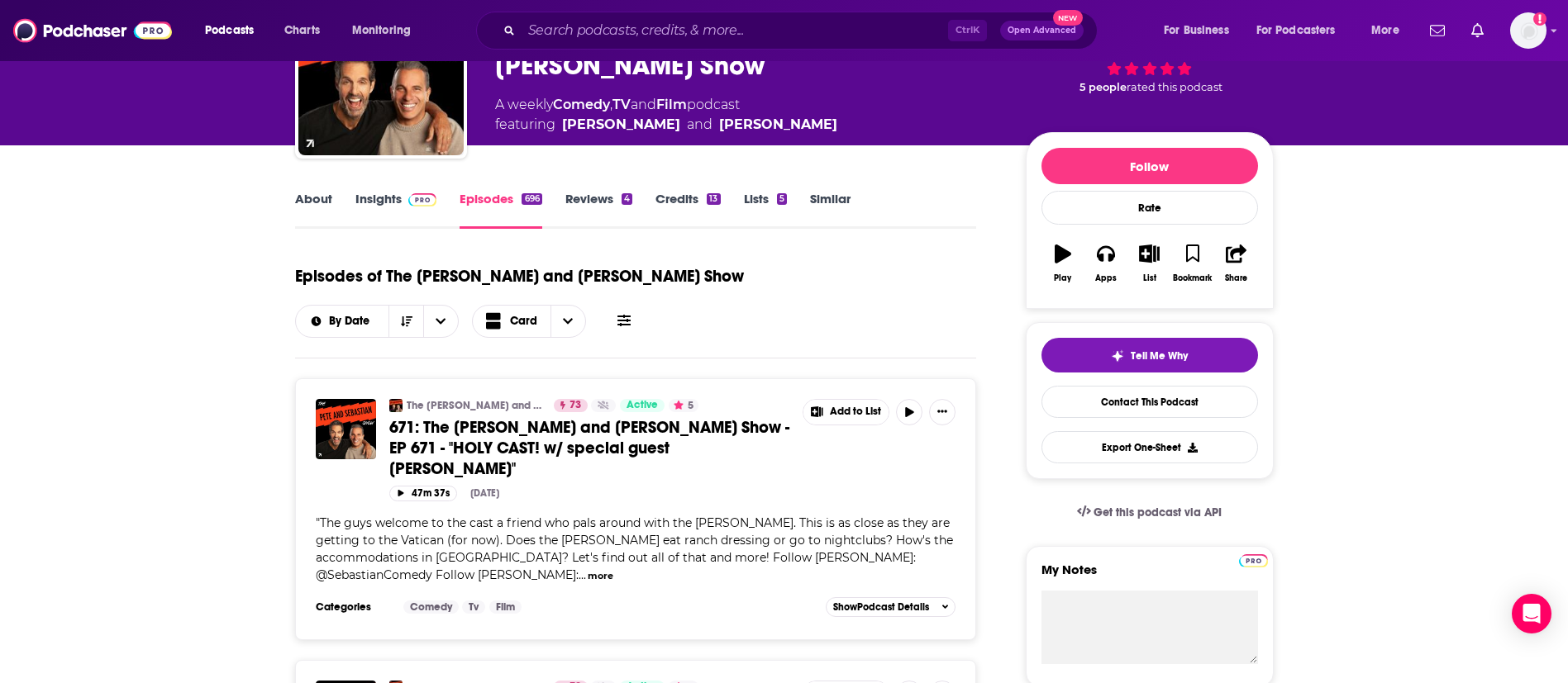
click at [319, 196] on link "About" at bounding box center [314, 209] width 38 height 38
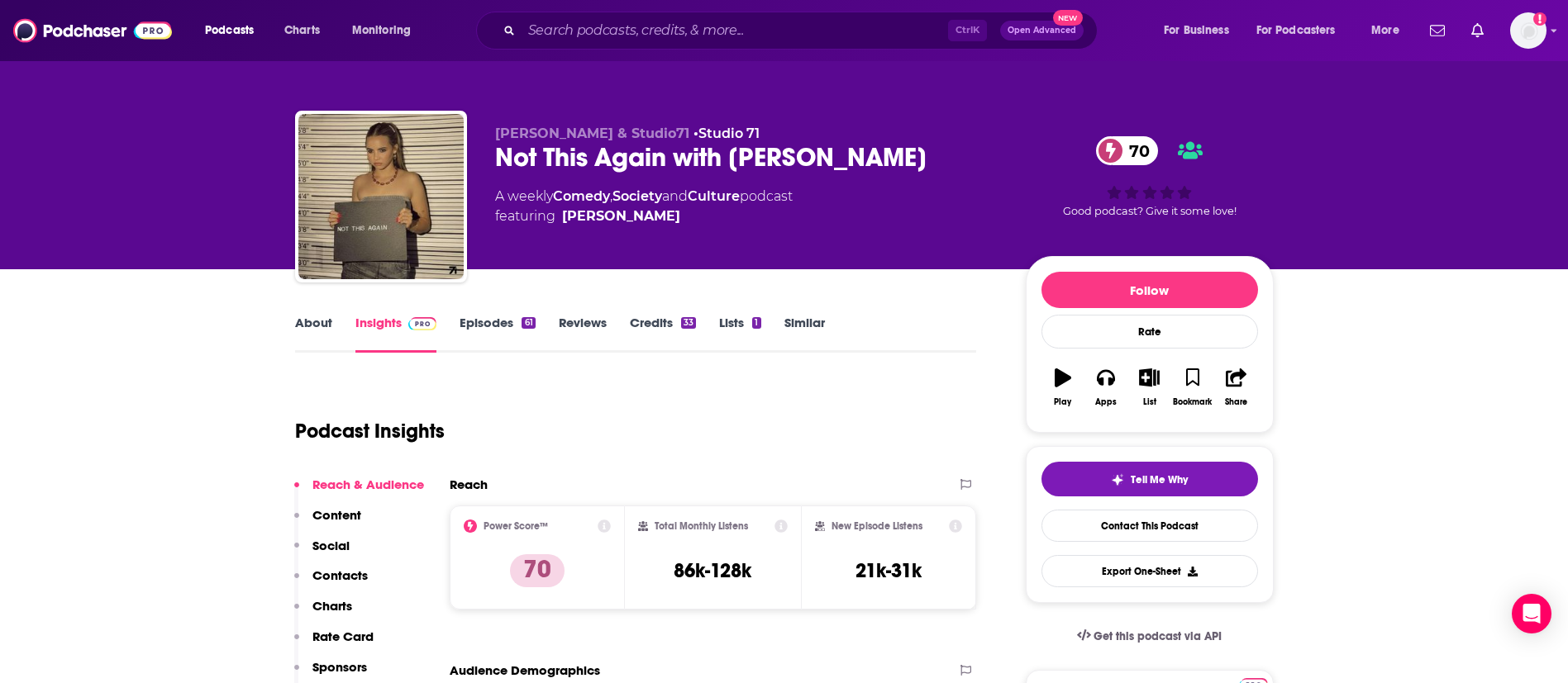
click at [319, 319] on link "About" at bounding box center [314, 333] width 38 height 38
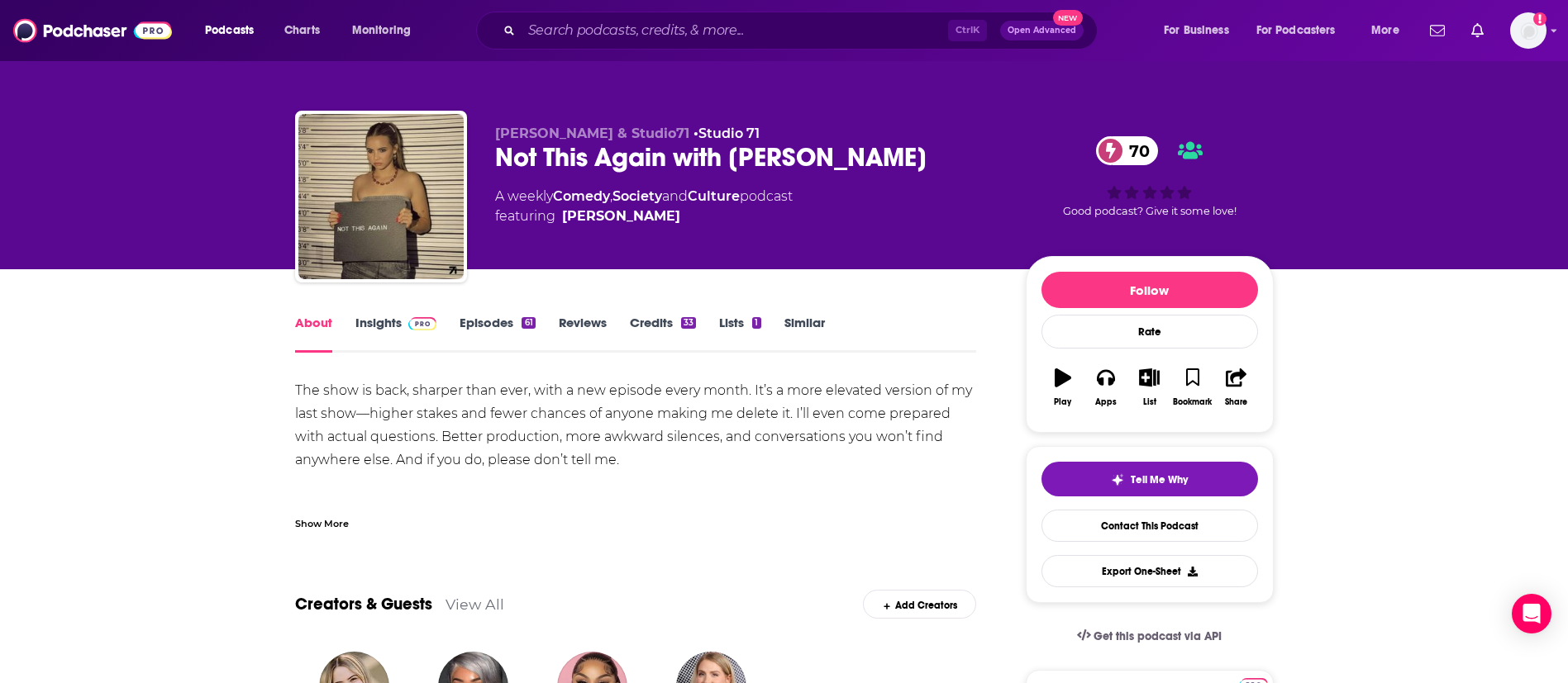
click at [329, 518] on div "Show More" at bounding box center [322, 523] width 54 height 15
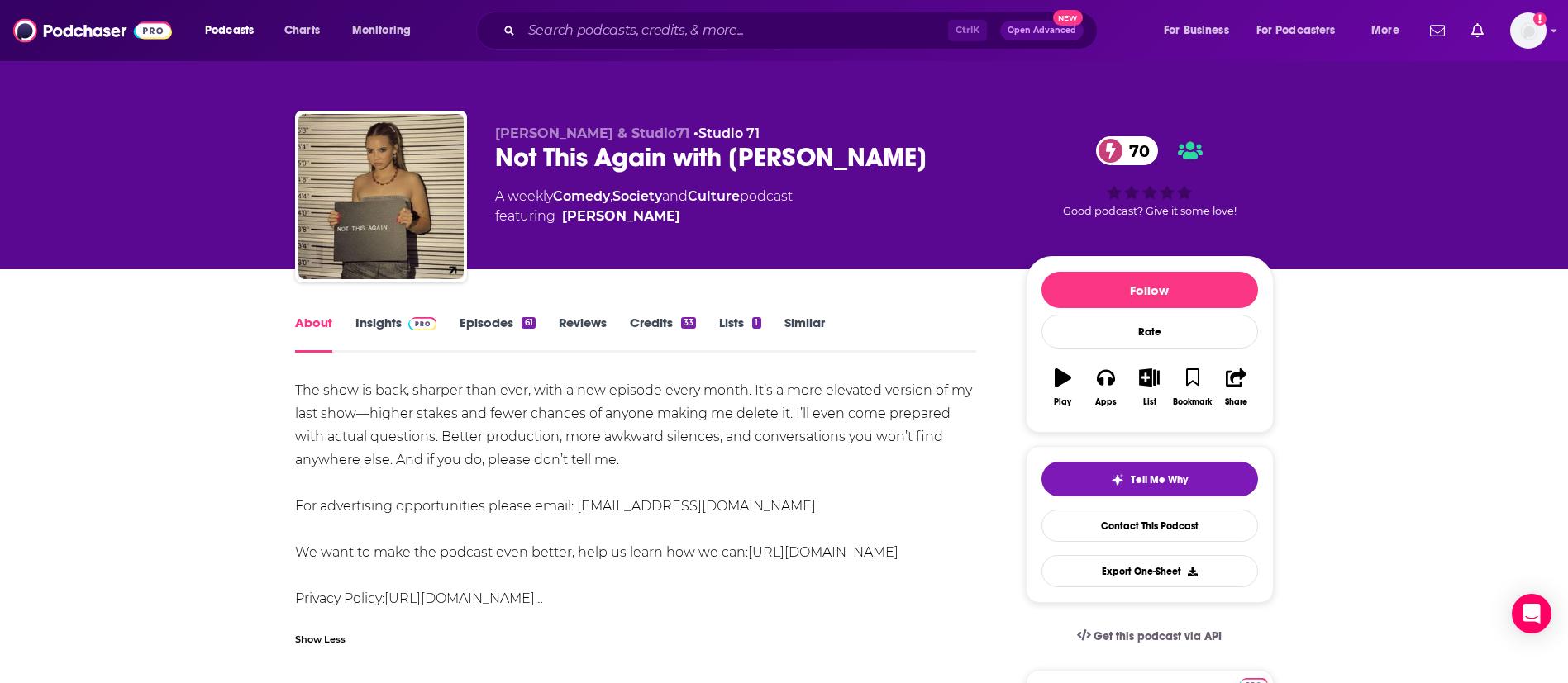
click at [364, 329] on link "Insights" at bounding box center [396, 333] width 82 height 38
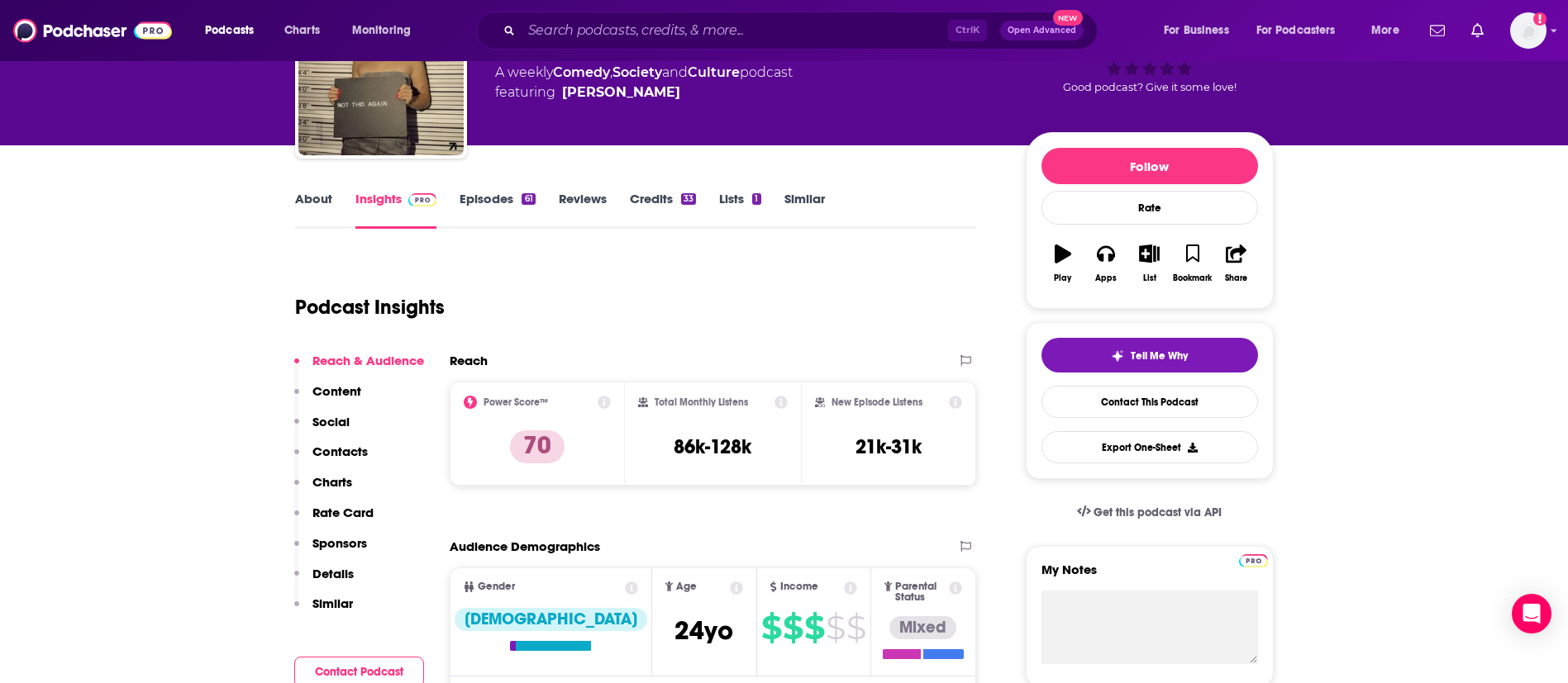
scroll to position [371, 0]
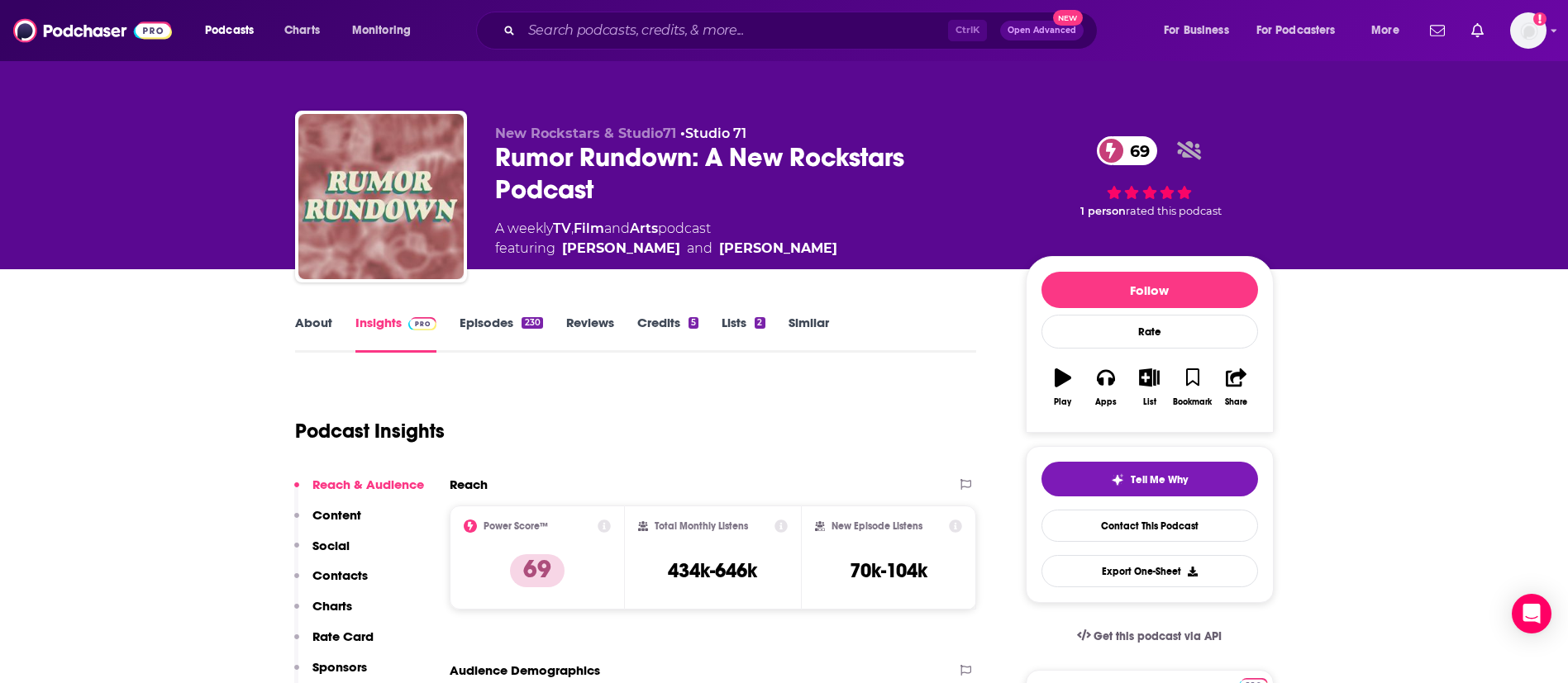
click at [295, 329] on link "About" at bounding box center [314, 333] width 38 height 38
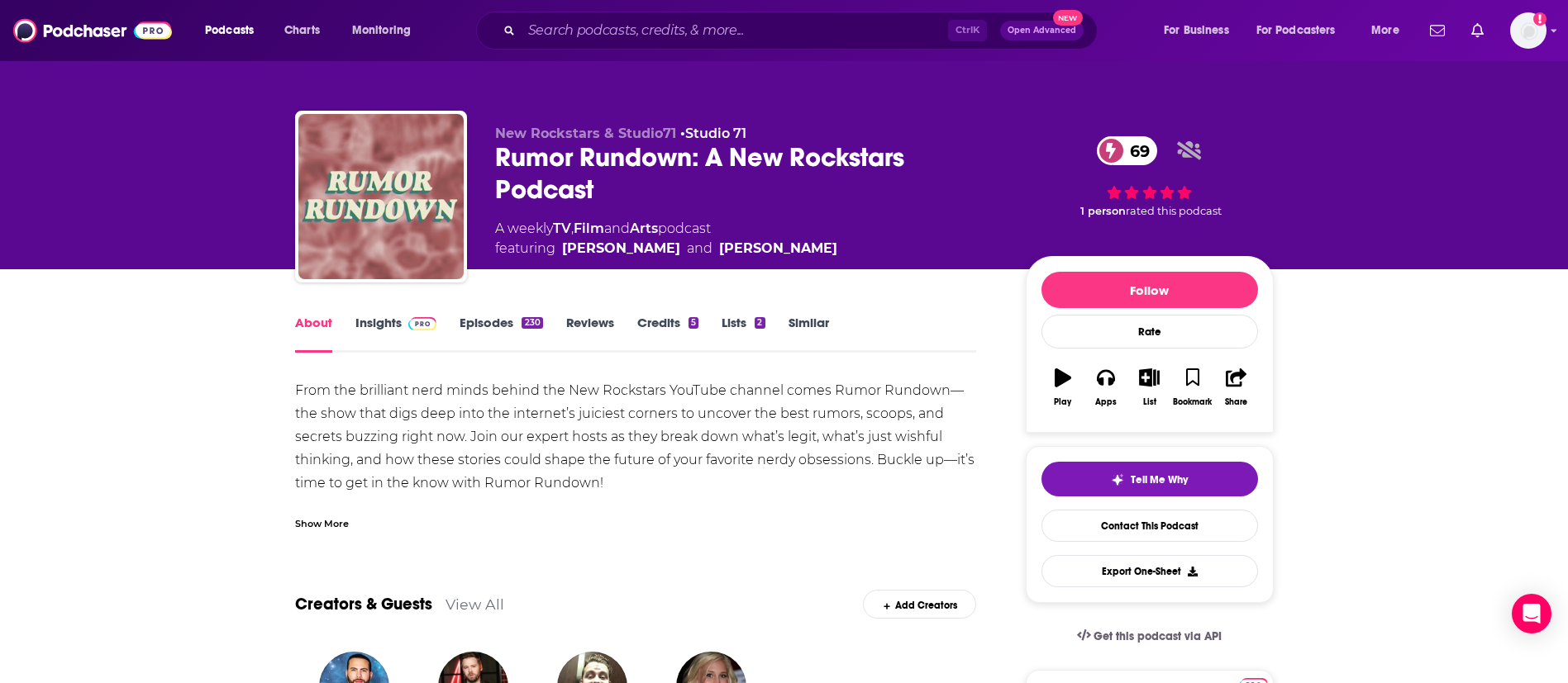
click at [374, 324] on link "Insights" at bounding box center [396, 333] width 82 height 38
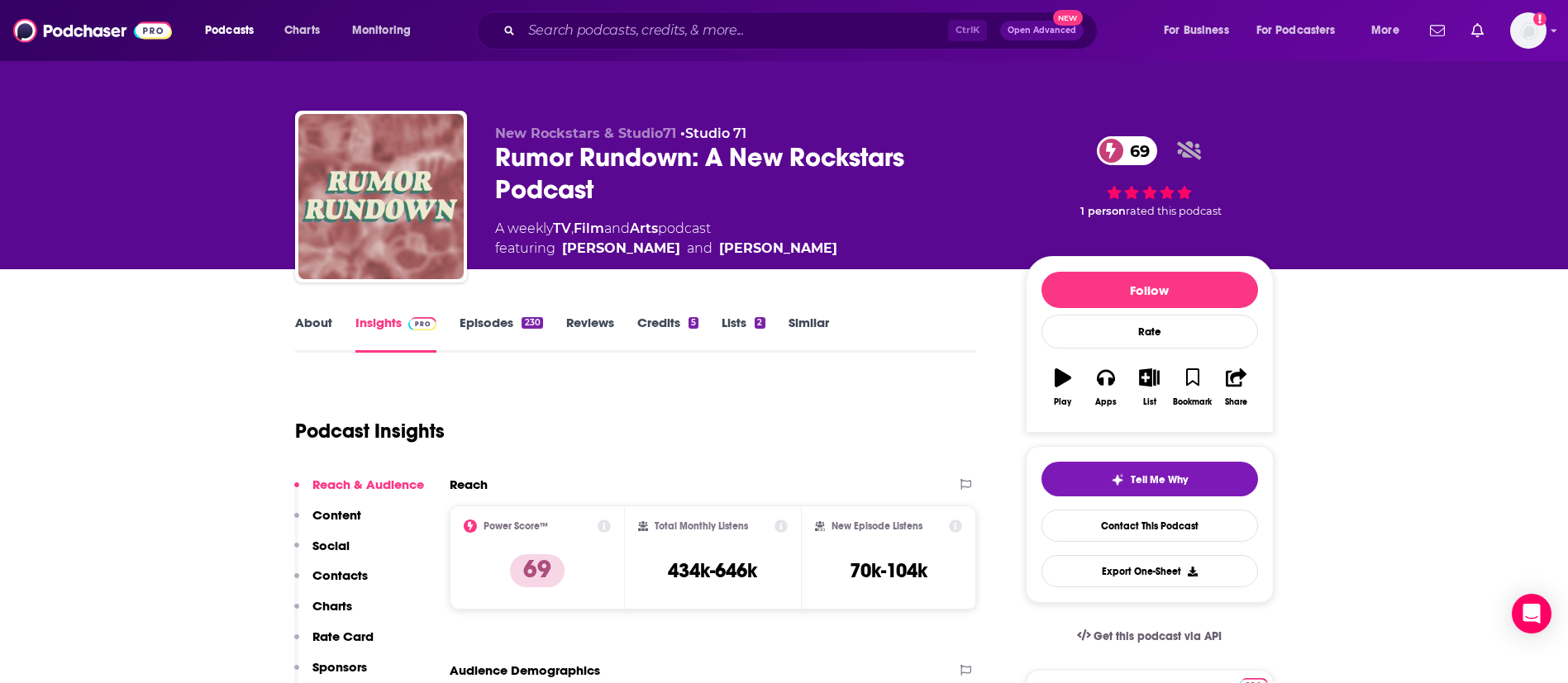
click at [483, 319] on link "Episodes 230" at bounding box center [501, 333] width 83 height 38
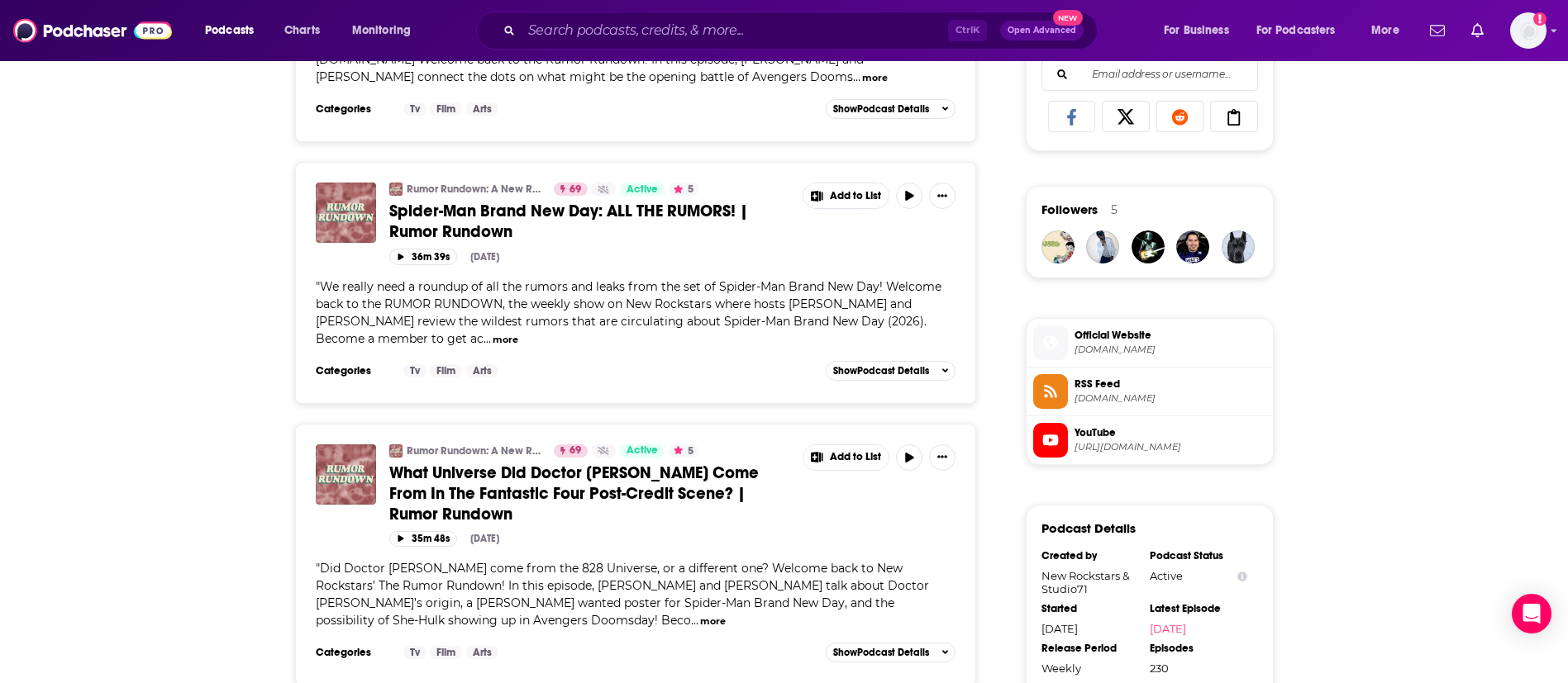
scroll to position [1115, 0]
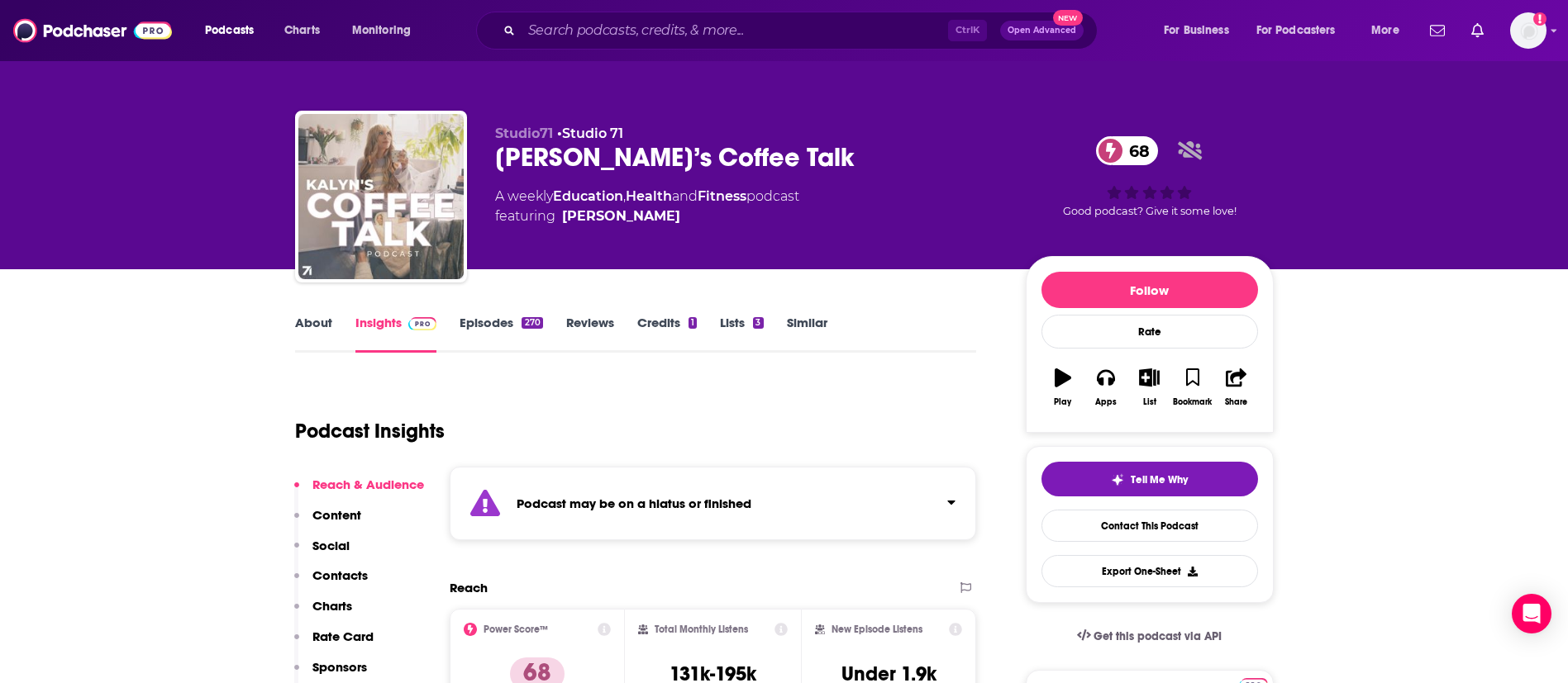
click at [486, 322] on link "Episodes 270" at bounding box center [501, 333] width 83 height 38
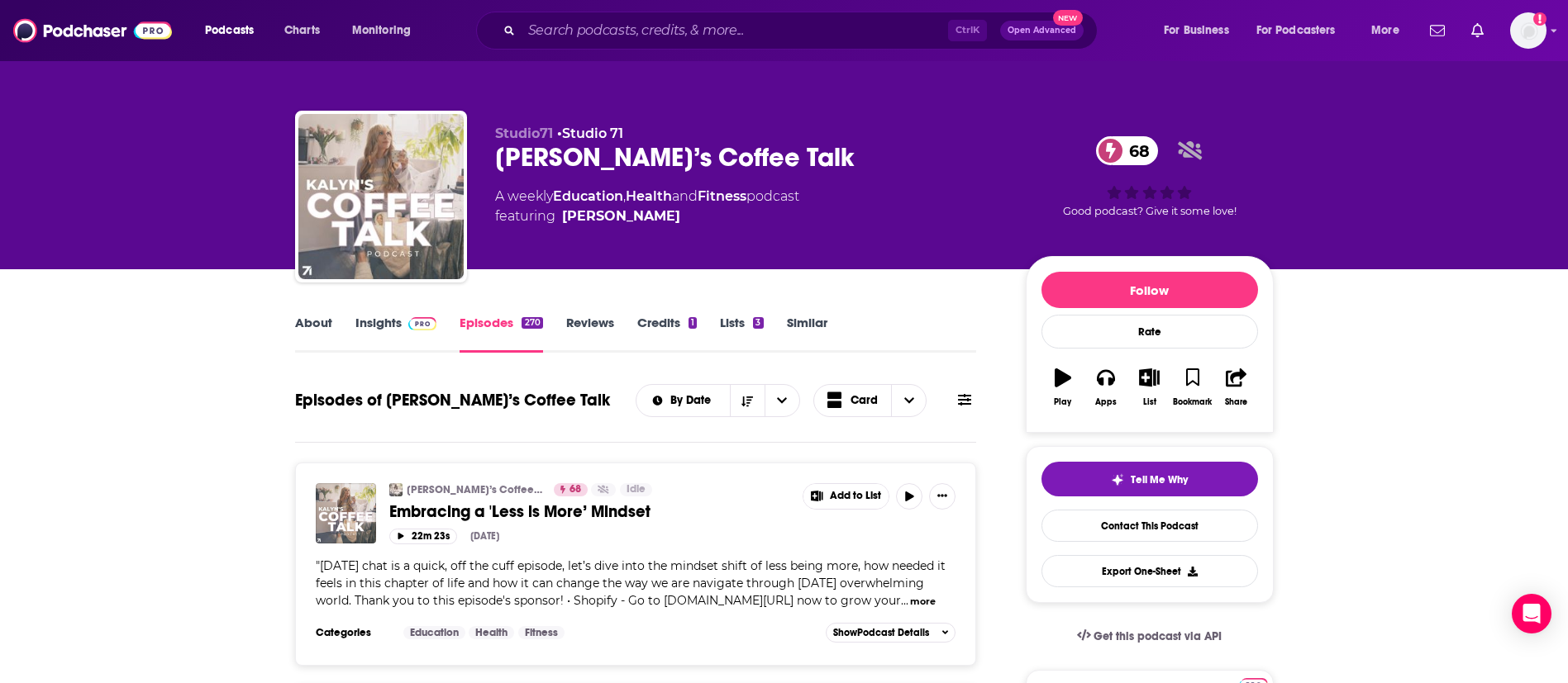
scroll to position [371, 0]
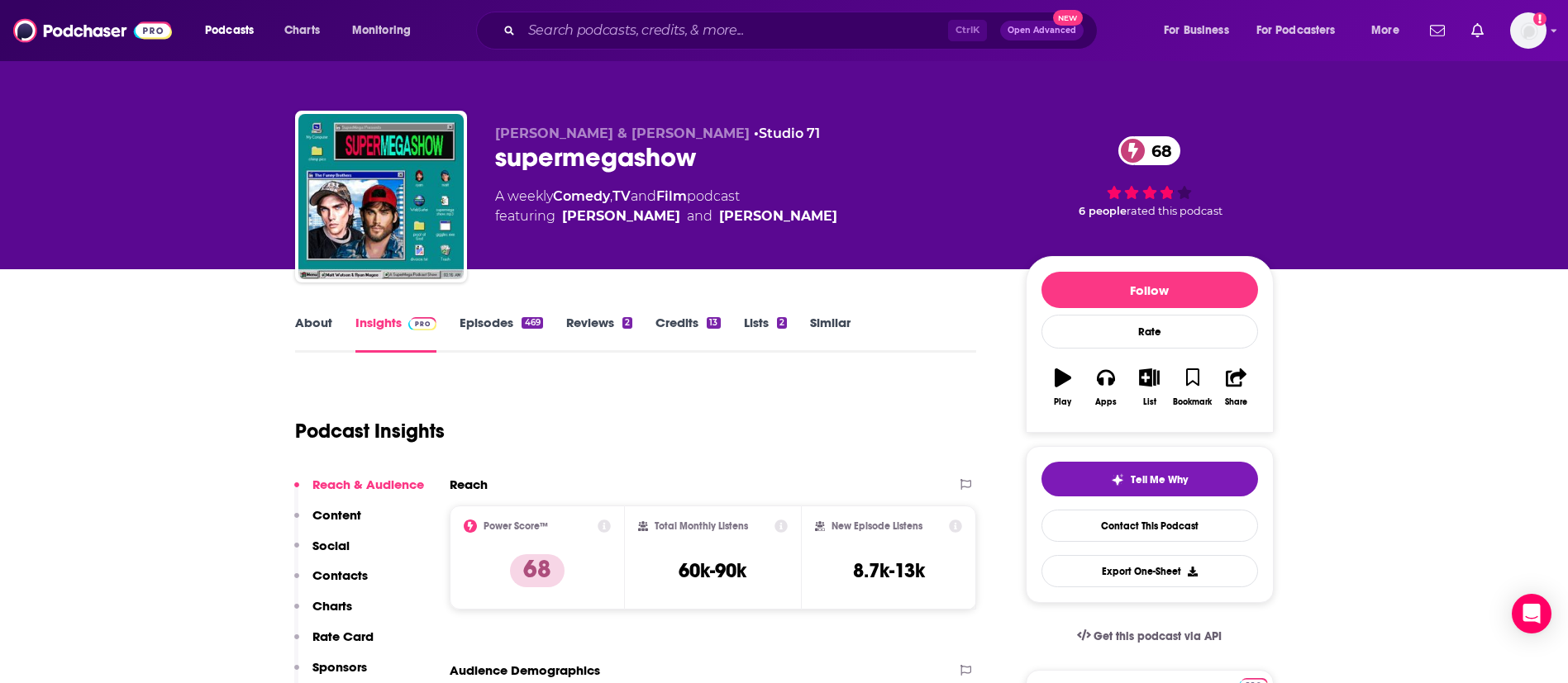
click at [316, 318] on link "About" at bounding box center [314, 333] width 38 height 38
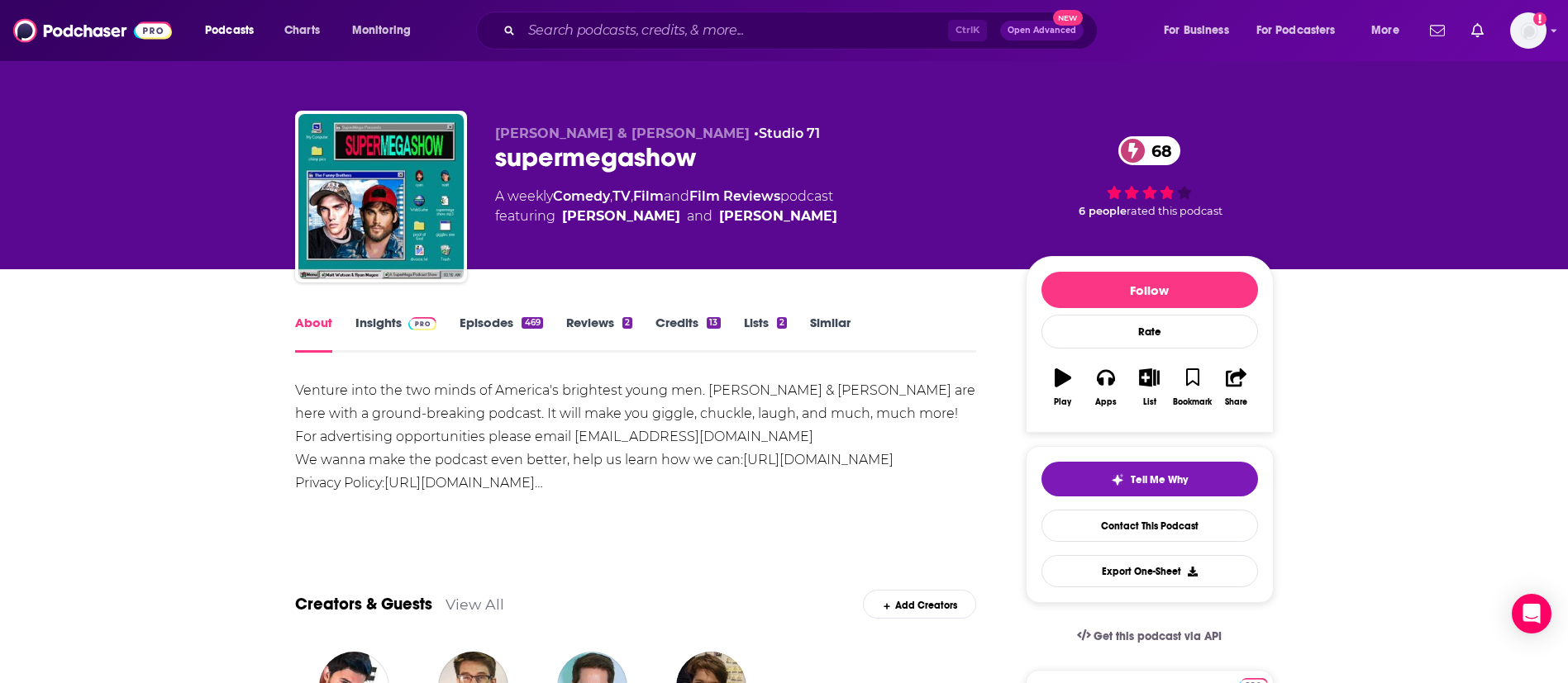
click at [478, 325] on link "Episodes 469" at bounding box center [501, 333] width 83 height 38
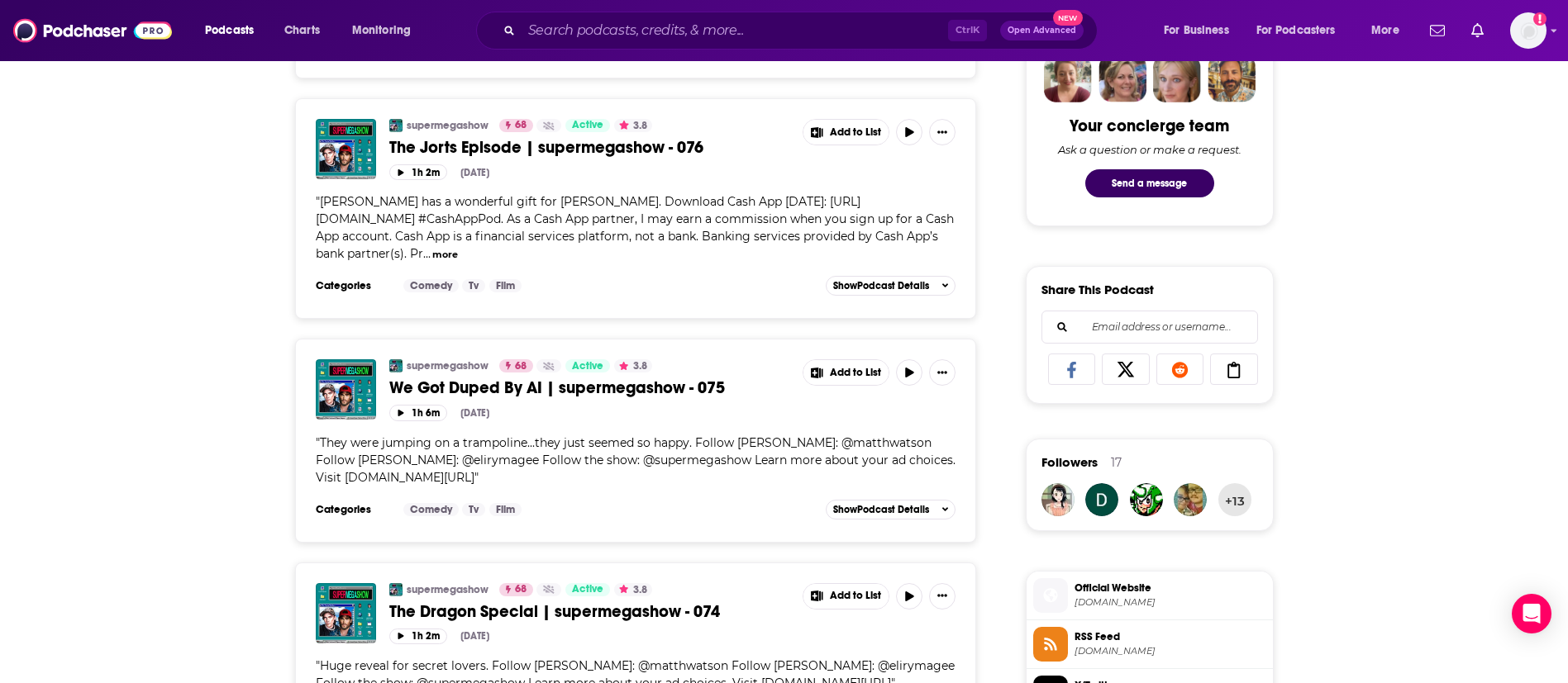
scroll to position [867, 0]
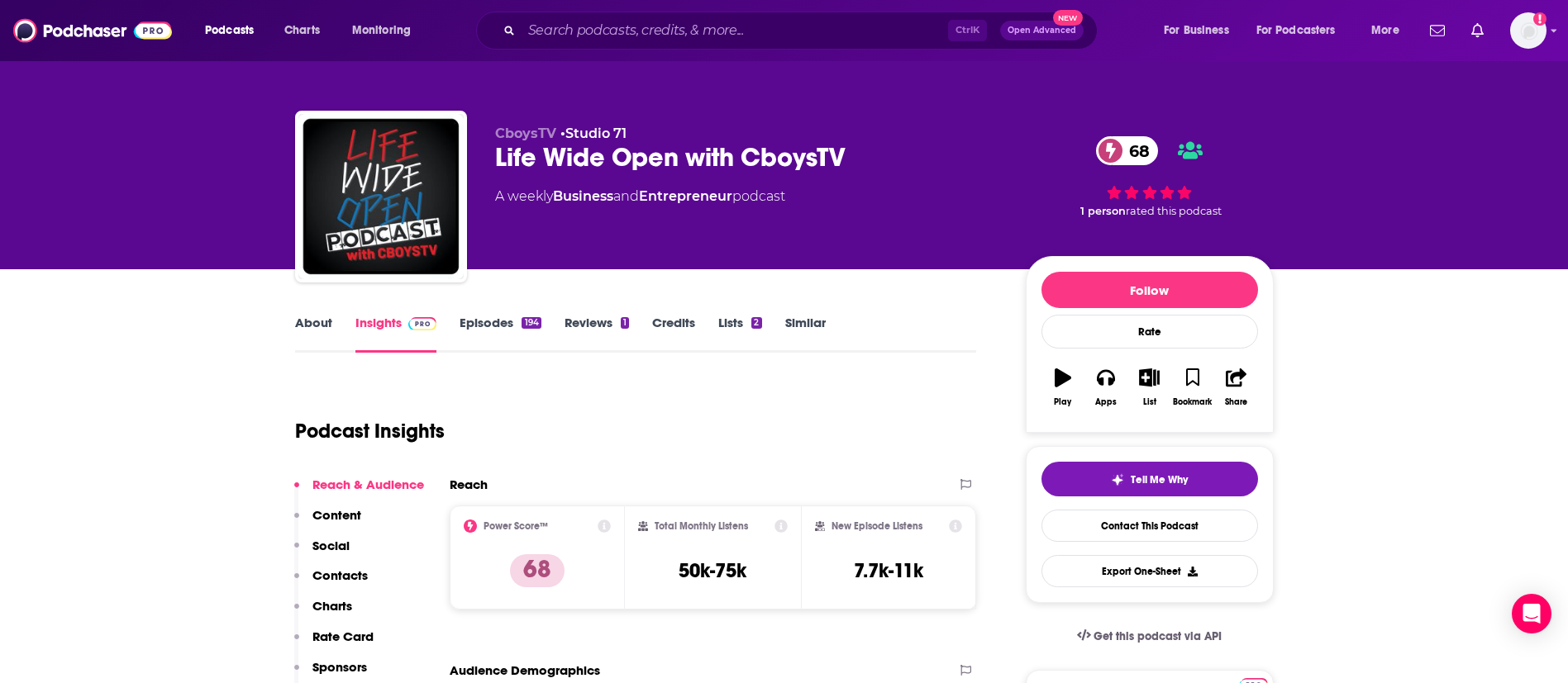
click at [304, 319] on link "About" at bounding box center [314, 333] width 38 height 38
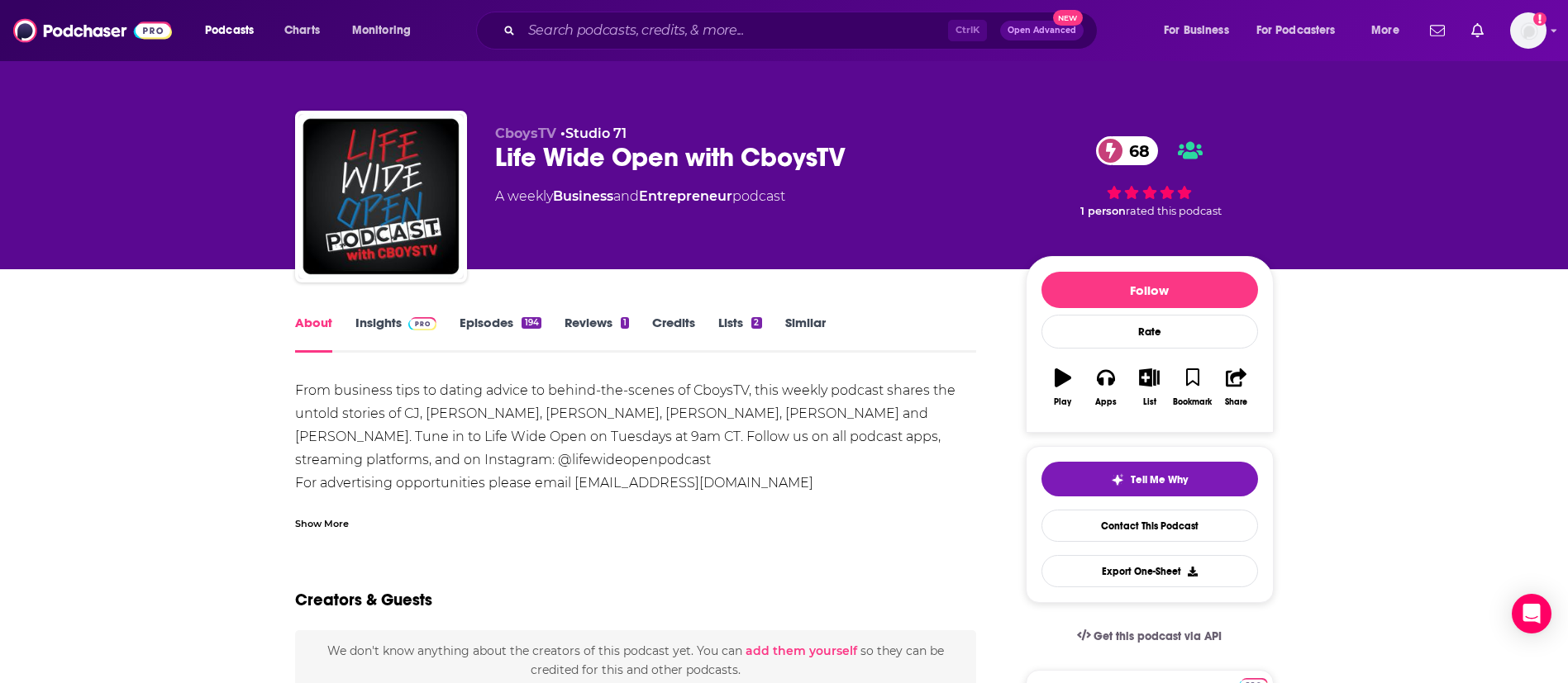
click at [383, 335] on link "Insights" at bounding box center [396, 333] width 82 height 38
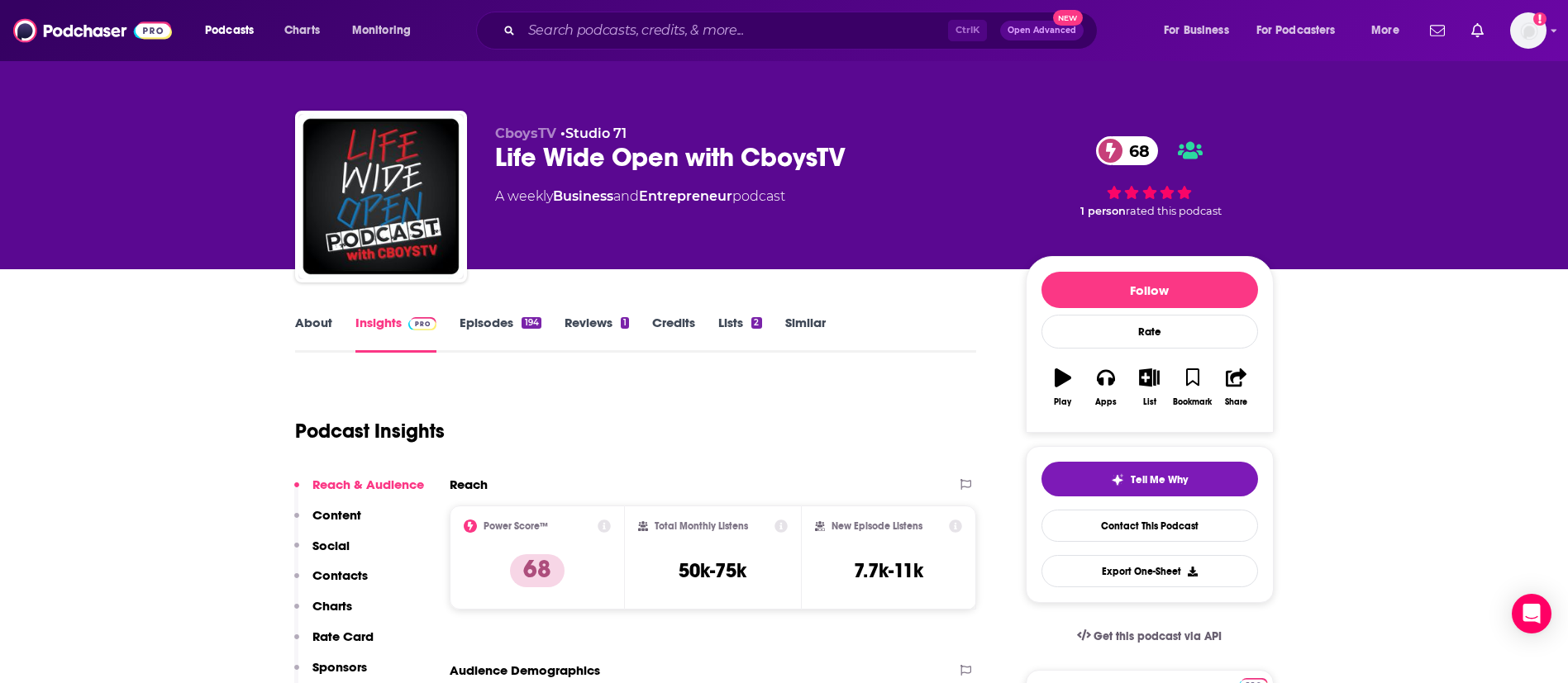
scroll to position [371, 0]
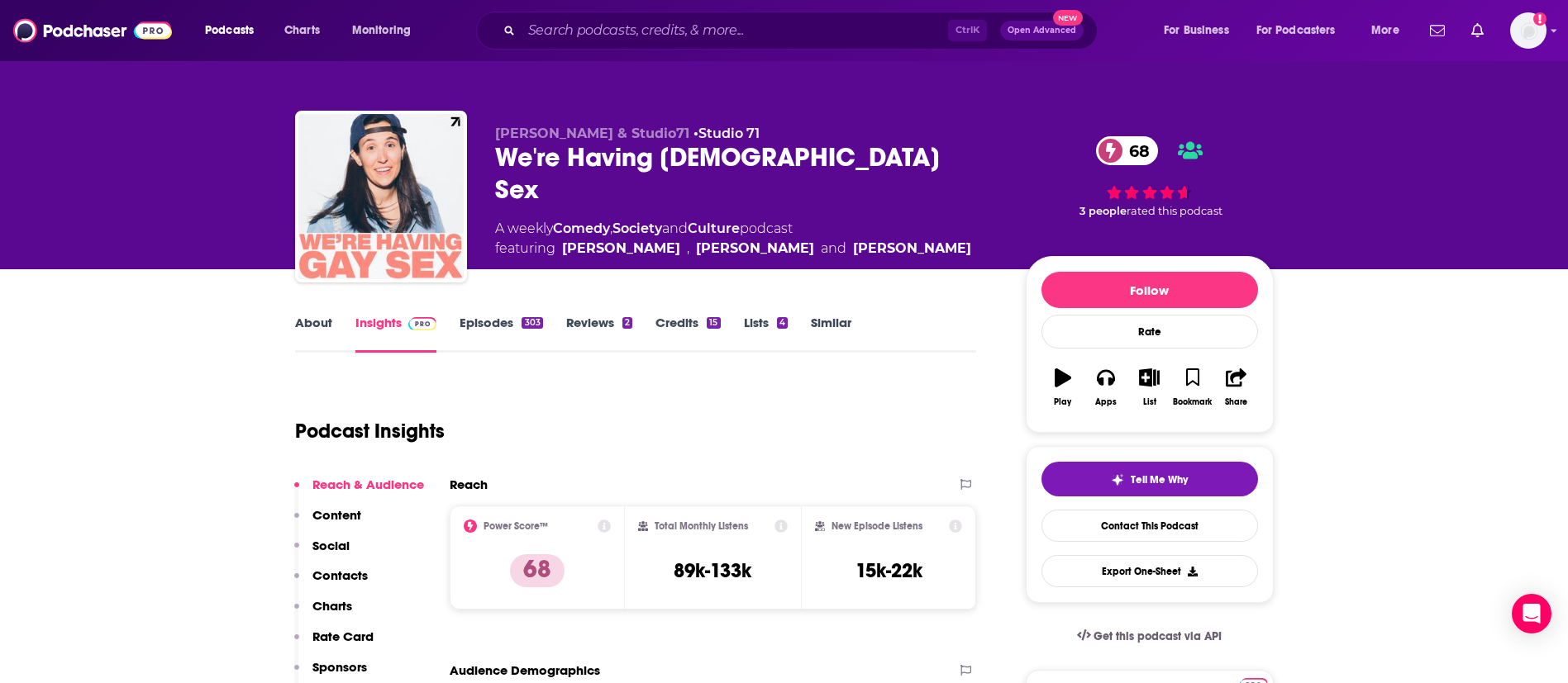
click at [493, 317] on link "Episodes 303" at bounding box center [501, 333] width 83 height 38
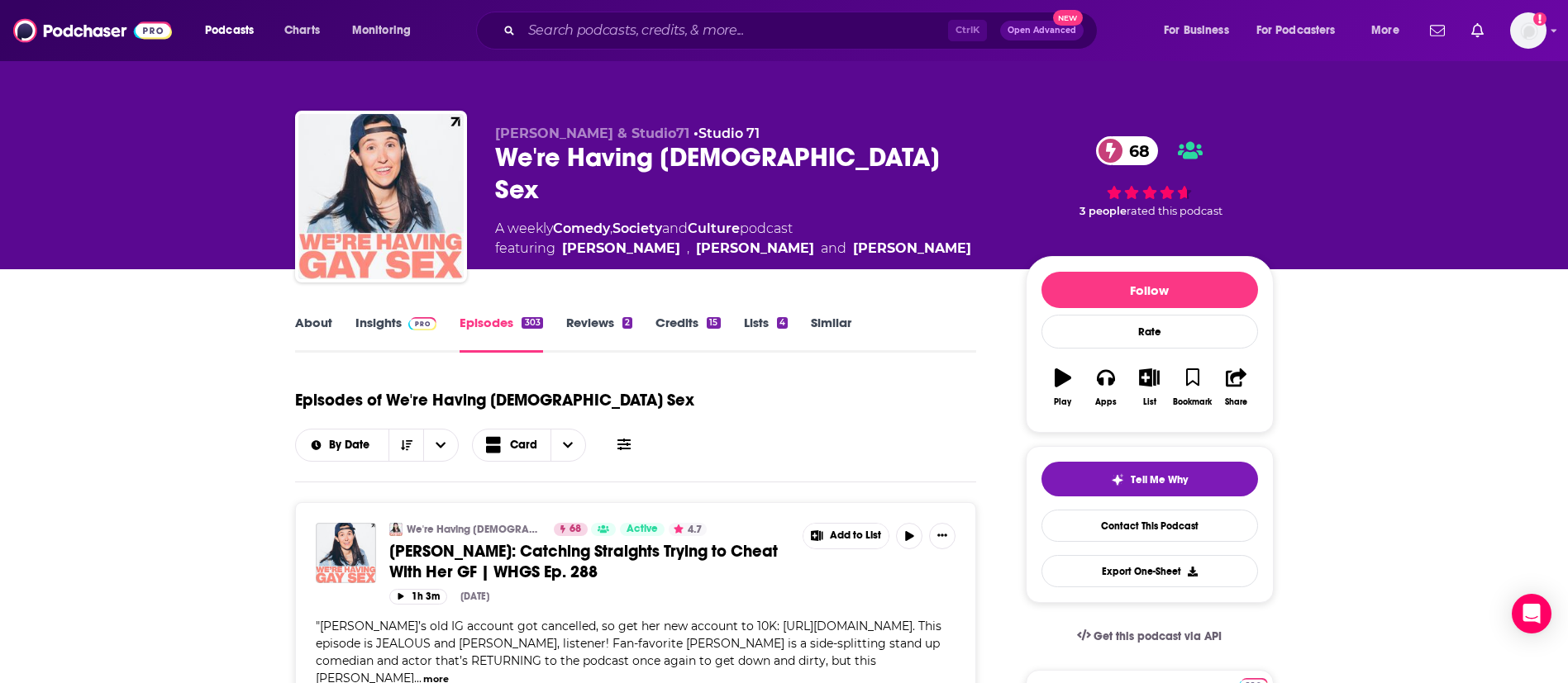
click at [391, 319] on link "Insights" at bounding box center [396, 333] width 82 height 38
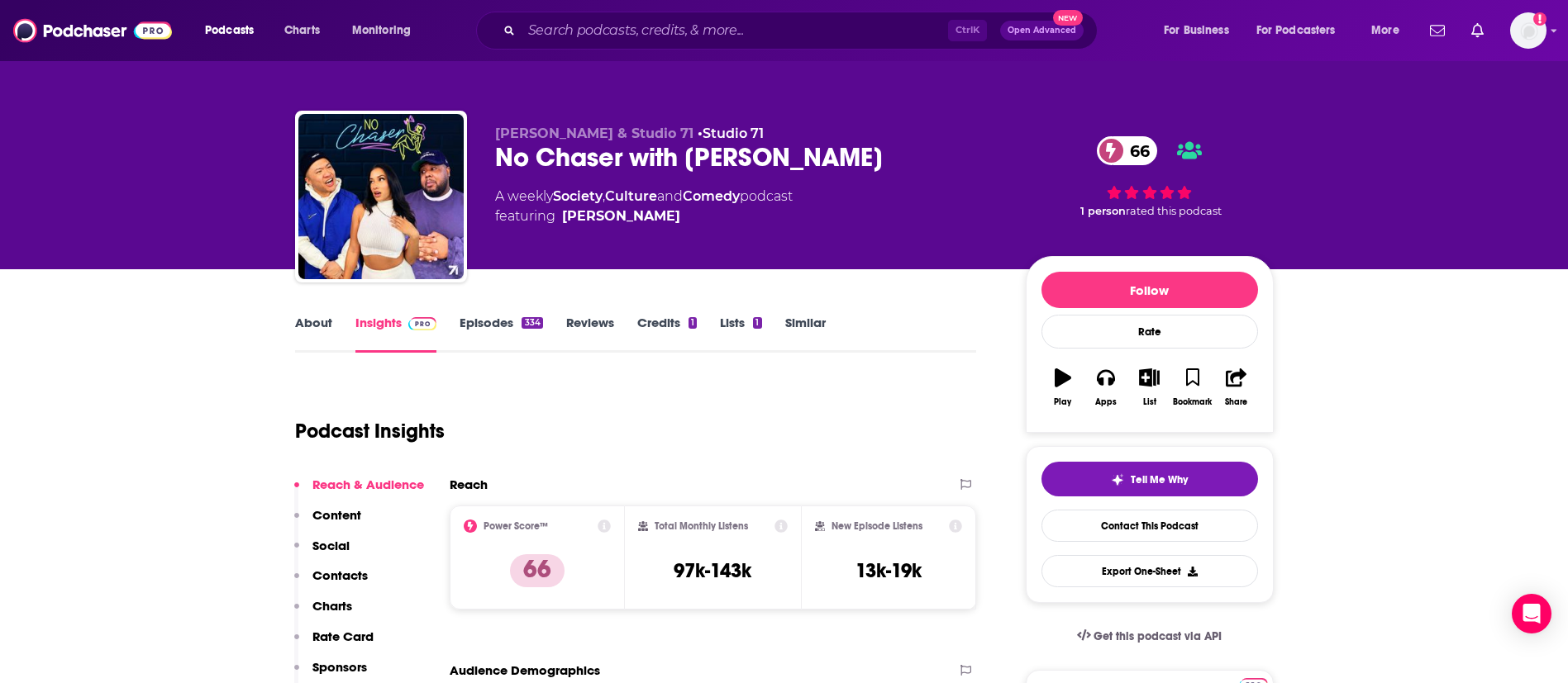
click at [311, 316] on link "About" at bounding box center [314, 333] width 38 height 38
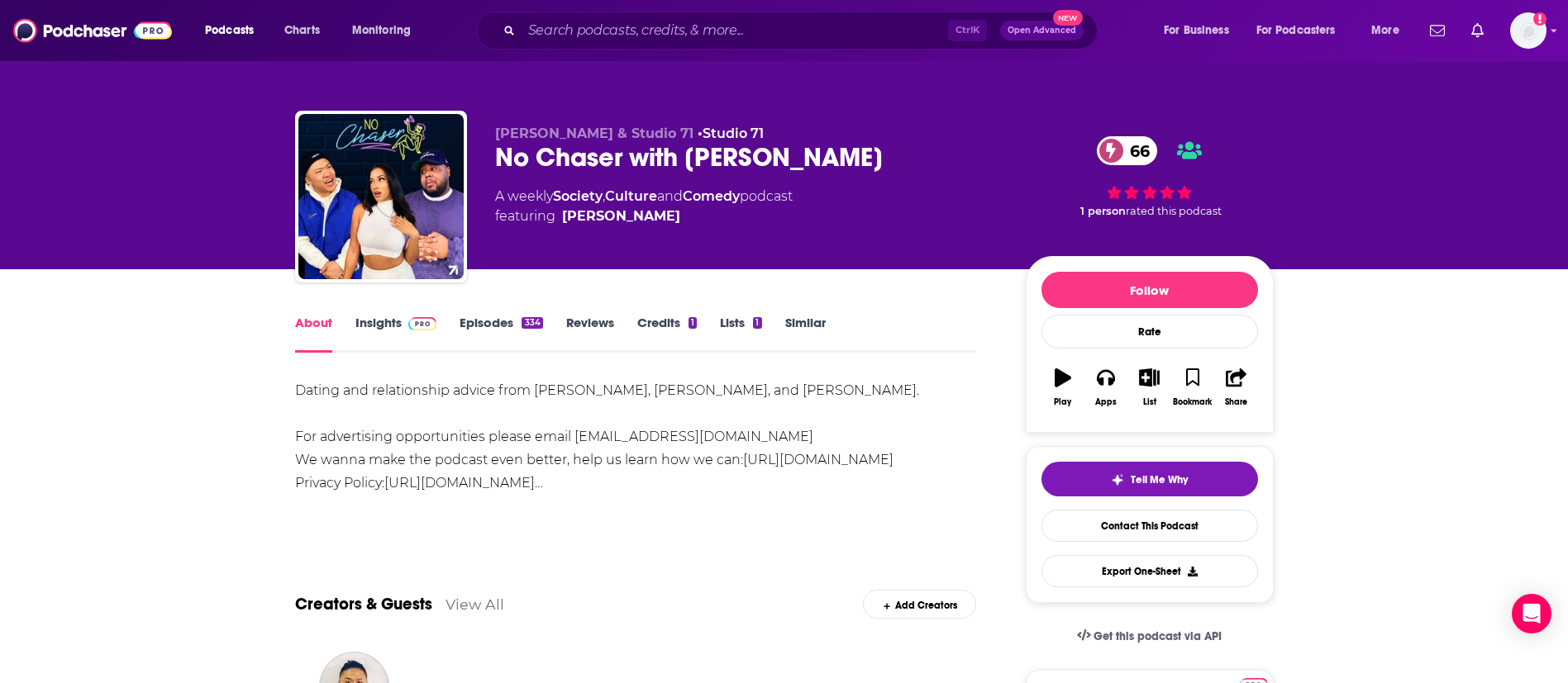
click at [410, 319] on img at bounding box center [423, 324] width 29 height 14
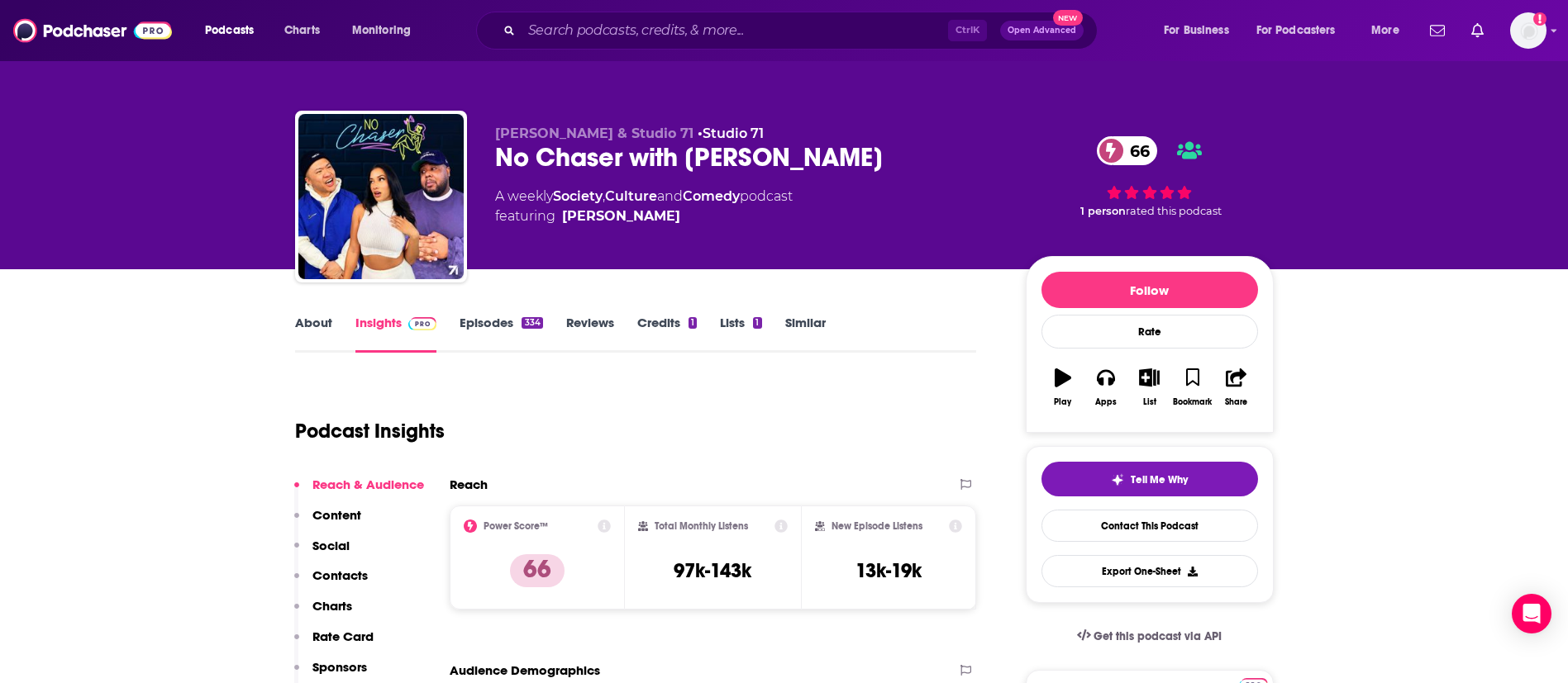
click at [509, 319] on link "Episodes 334" at bounding box center [501, 333] width 83 height 38
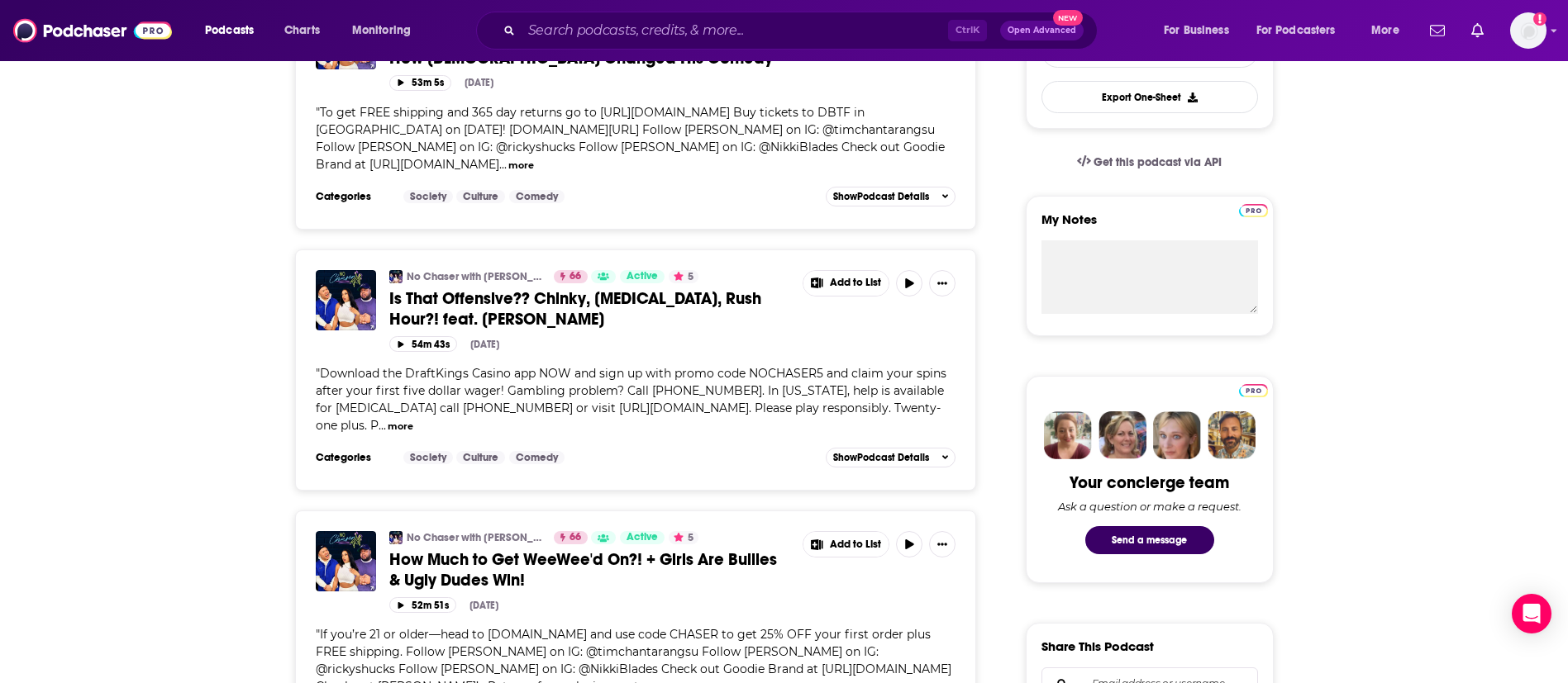
scroll to position [496, 0]
